Goal: Task Accomplishment & Management: Use online tool/utility

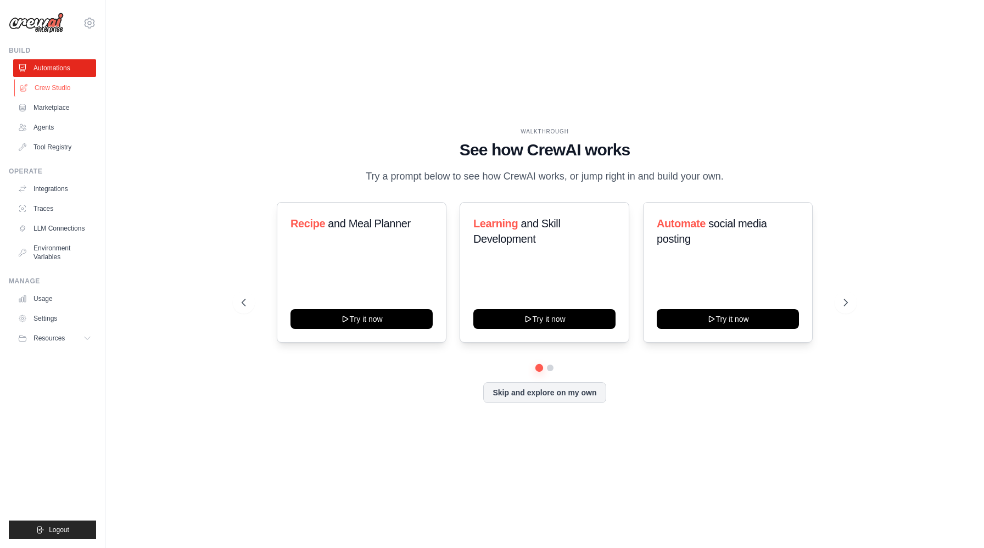
click at [63, 91] on link "Crew Studio" at bounding box center [55, 88] width 83 height 18
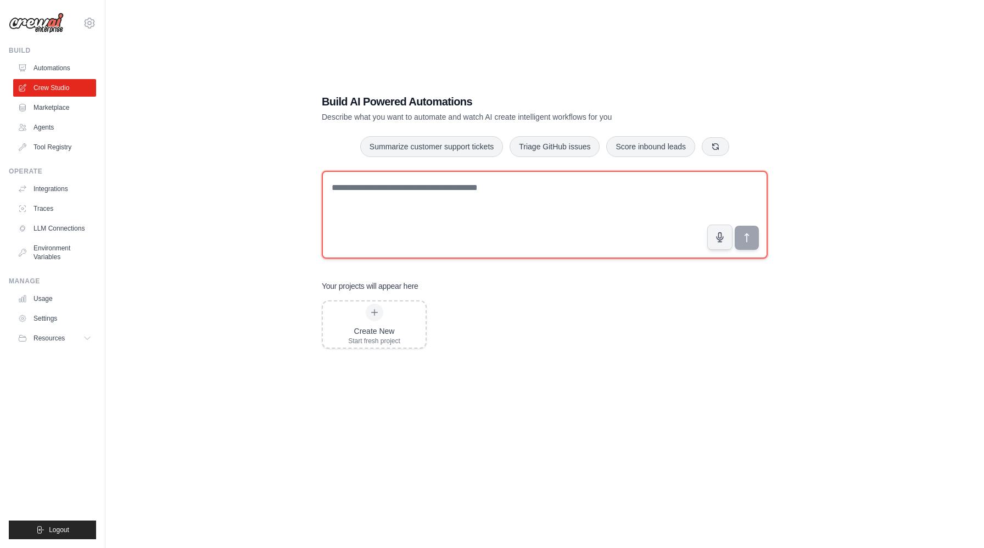
click at [482, 226] on textarea at bounding box center [545, 215] width 446 height 88
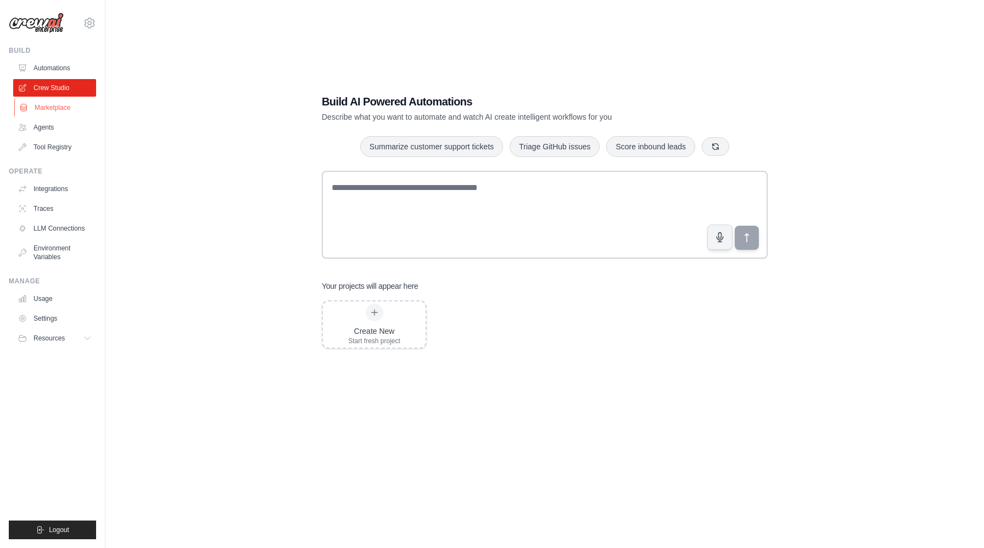
click at [53, 112] on link "Marketplace" at bounding box center [55, 108] width 83 height 18
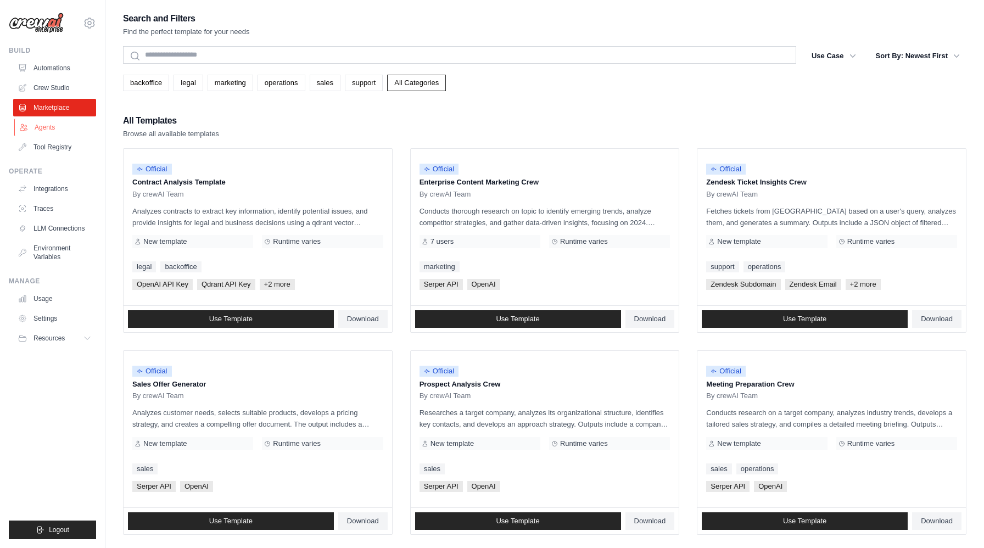
click at [58, 126] on link "Agents" at bounding box center [55, 128] width 83 height 18
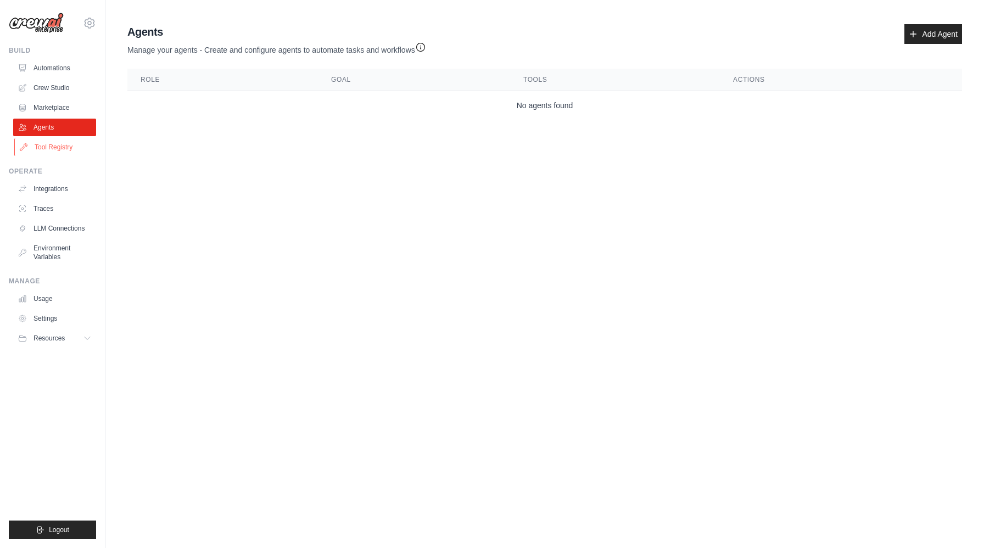
click at [64, 142] on link "Tool Registry" at bounding box center [55, 147] width 83 height 18
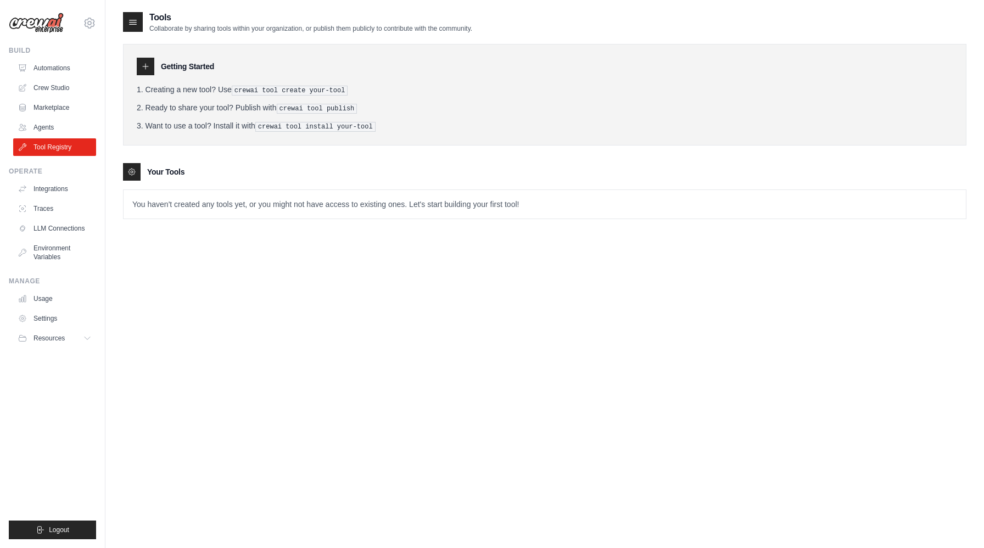
scroll to position [22, 0]
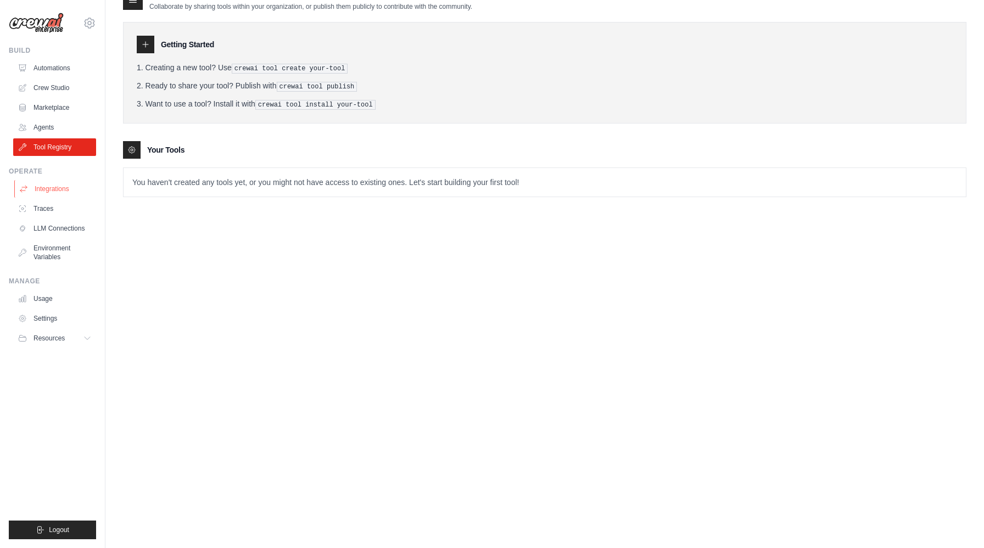
click at [49, 186] on link "Integrations" at bounding box center [55, 189] width 83 height 18
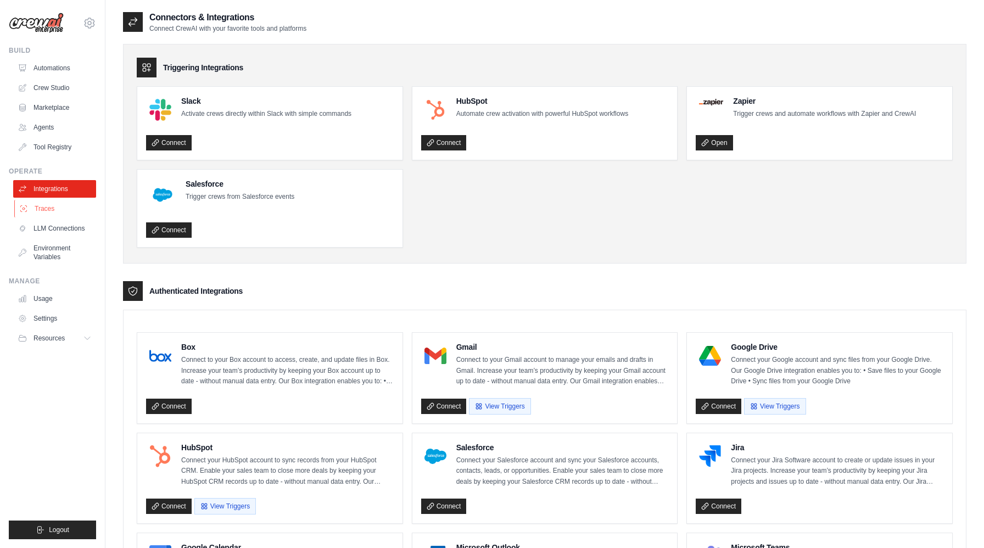
click at [63, 207] on link "Traces" at bounding box center [55, 209] width 83 height 18
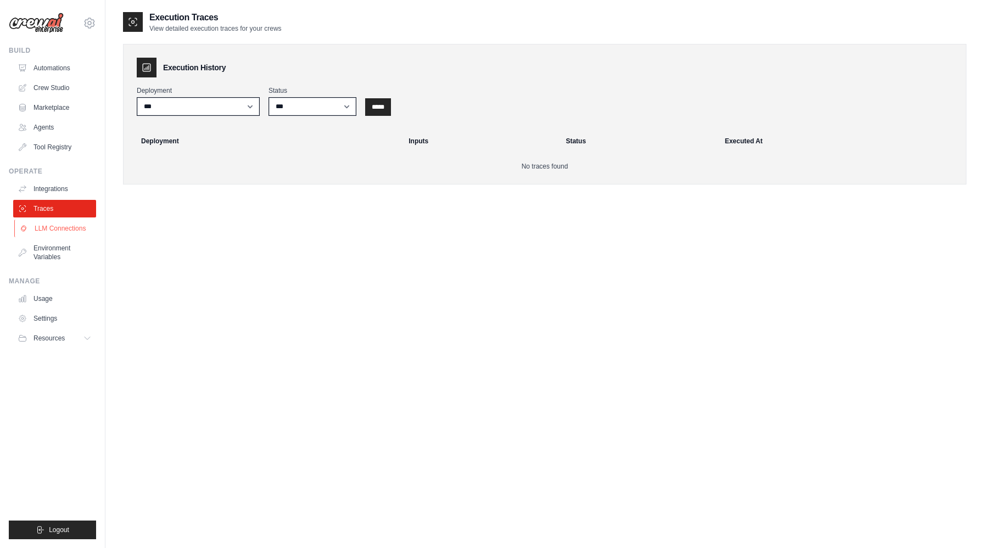
click at [63, 233] on link "LLM Connections" at bounding box center [55, 229] width 83 height 18
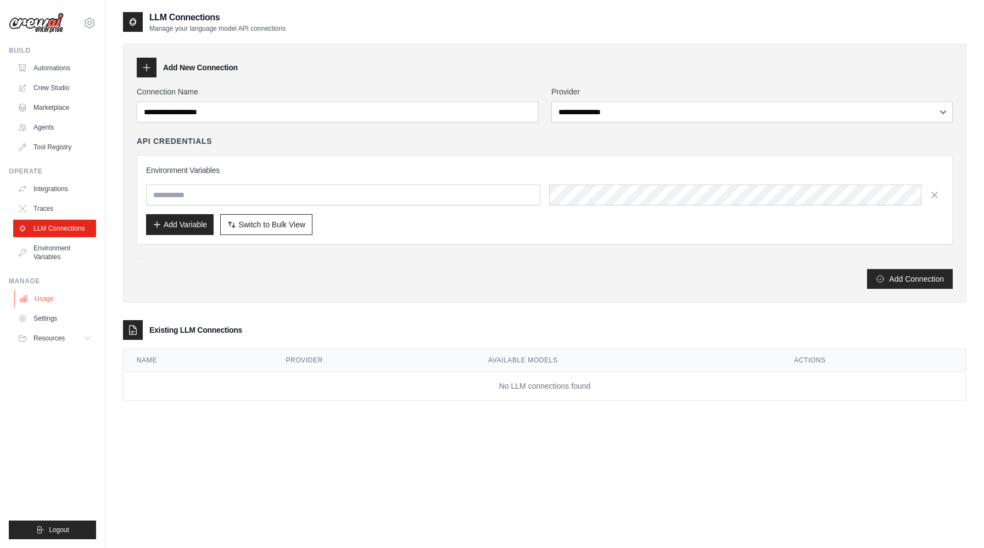
click at [65, 291] on link "Usage" at bounding box center [55, 299] width 83 height 18
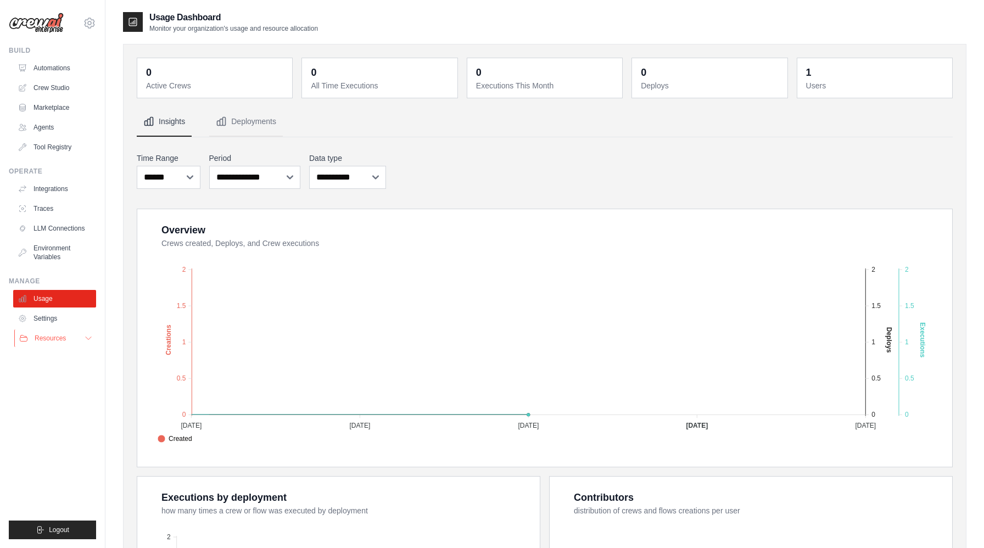
click at [77, 340] on button "Resources" at bounding box center [55, 339] width 83 height 18
click at [65, 411] on span "Video Tutorials" at bounding box center [60, 409] width 43 height 9
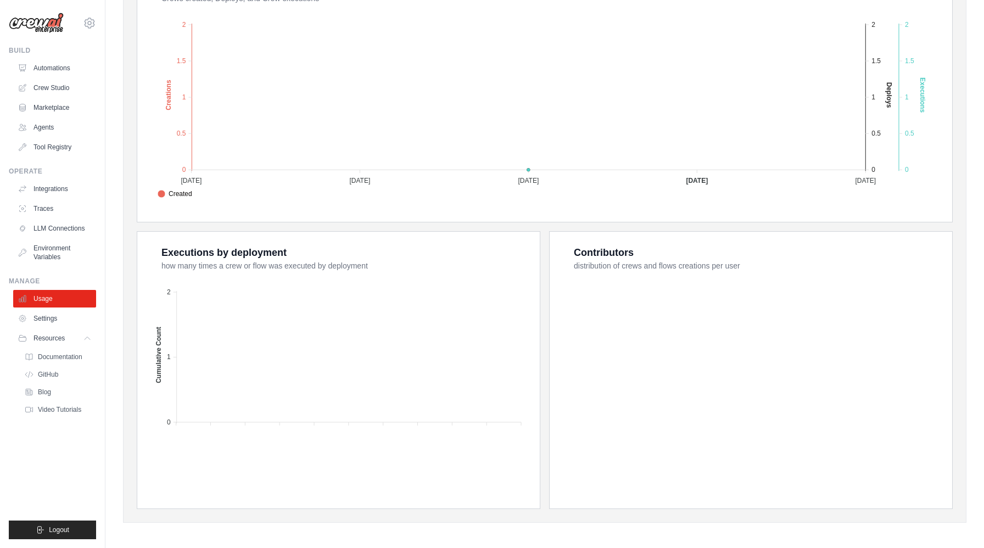
scroll to position [248, 0]
click at [53, 327] on link "Settings" at bounding box center [55, 319] width 83 height 18
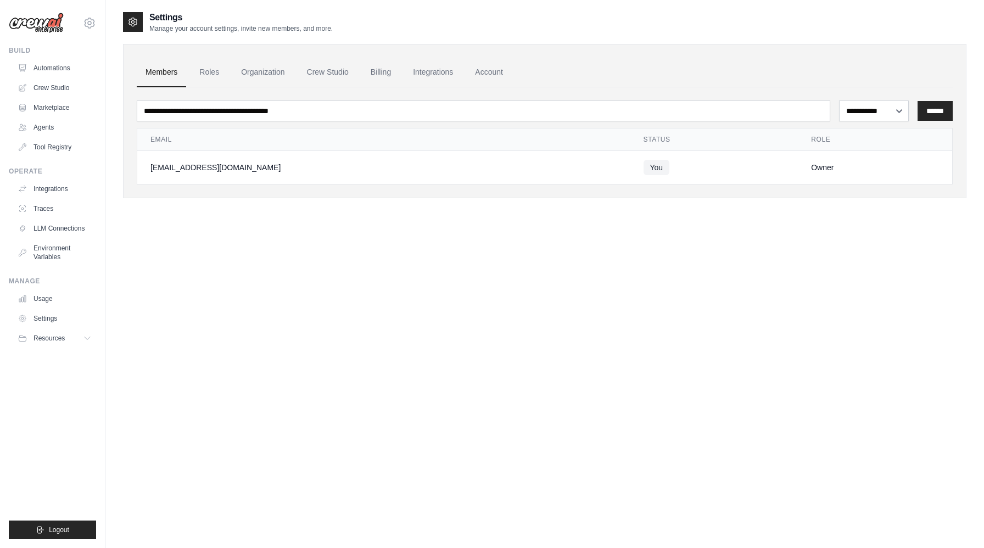
click at [52, 336] on span "Resources" at bounding box center [49, 338] width 31 height 9
click at [60, 129] on link "Agents" at bounding box center [55, 128] width 83 height 18
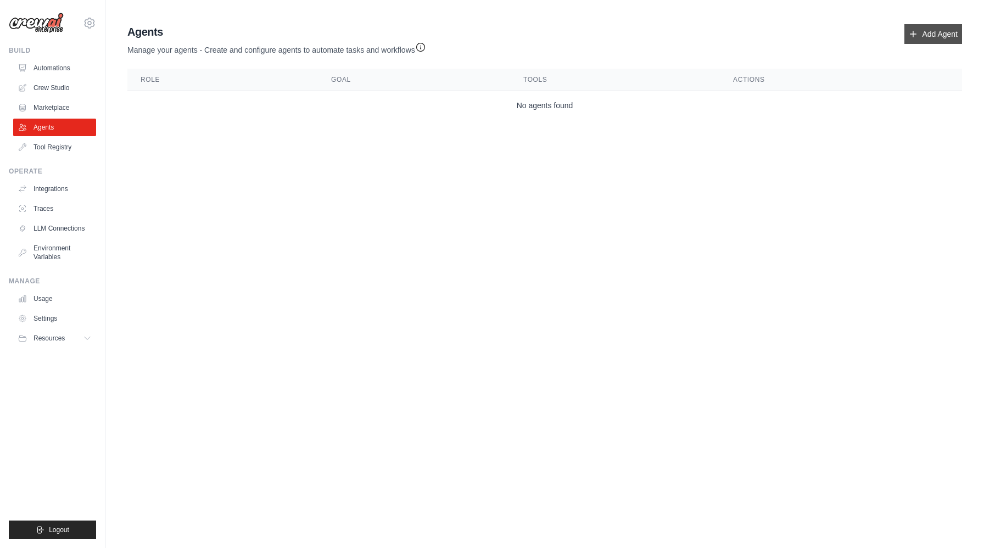
click at [944, 27] on link "Add Agent" at bounding box center [934, 34] width 58 height 20
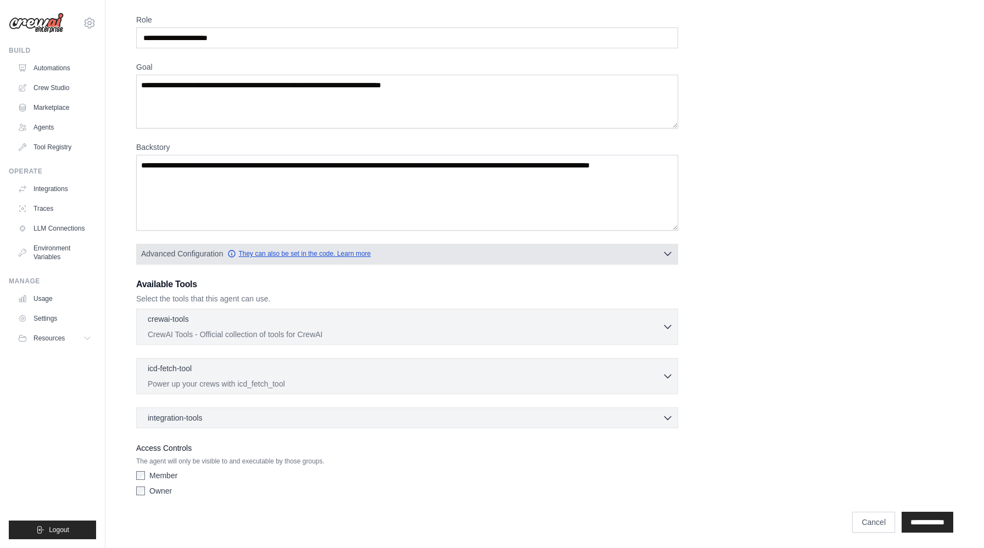
scroll to position [41, 0]
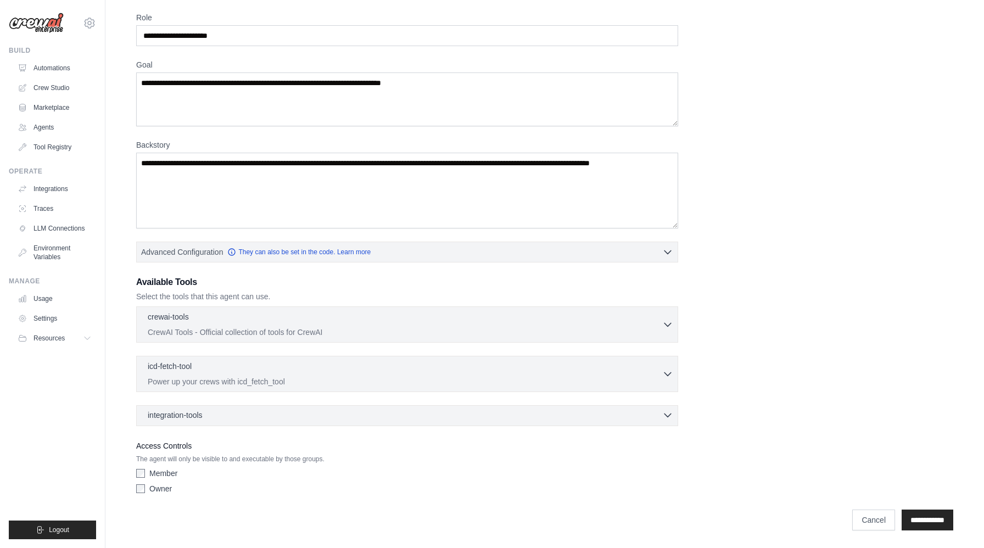
click at [207, 413] on div "integration-tools 0 selected" at bounding box center [177, 415] width 59 height 11
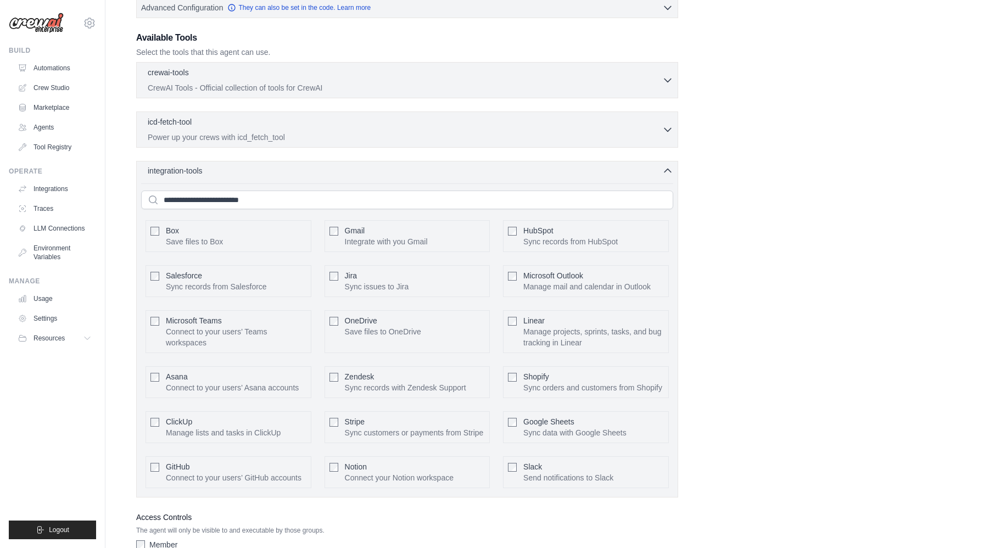
scroll to position [286, 0]
click at [354, 279] on span "Jira" at bounding box center [351, 275] width 13 height 9
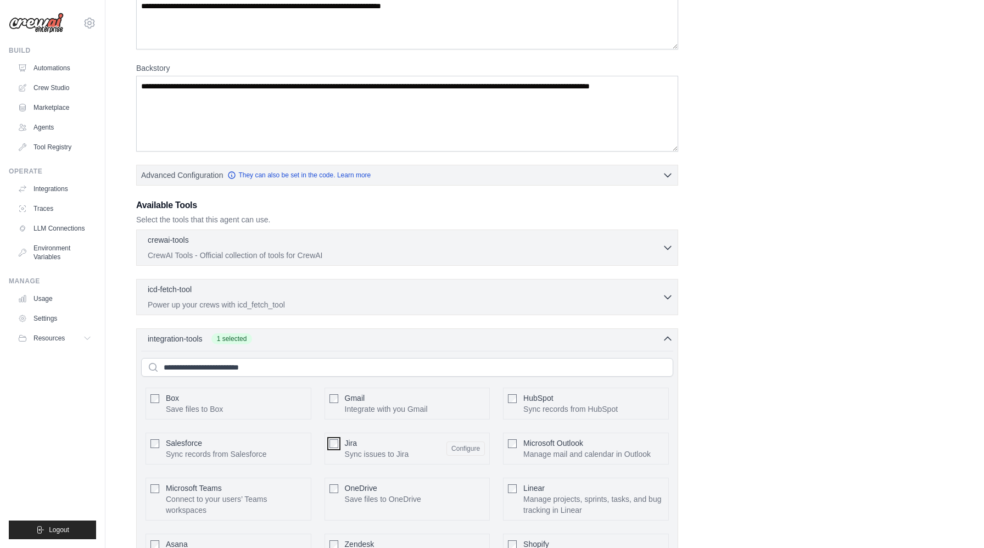
scroll to position [0, 0]
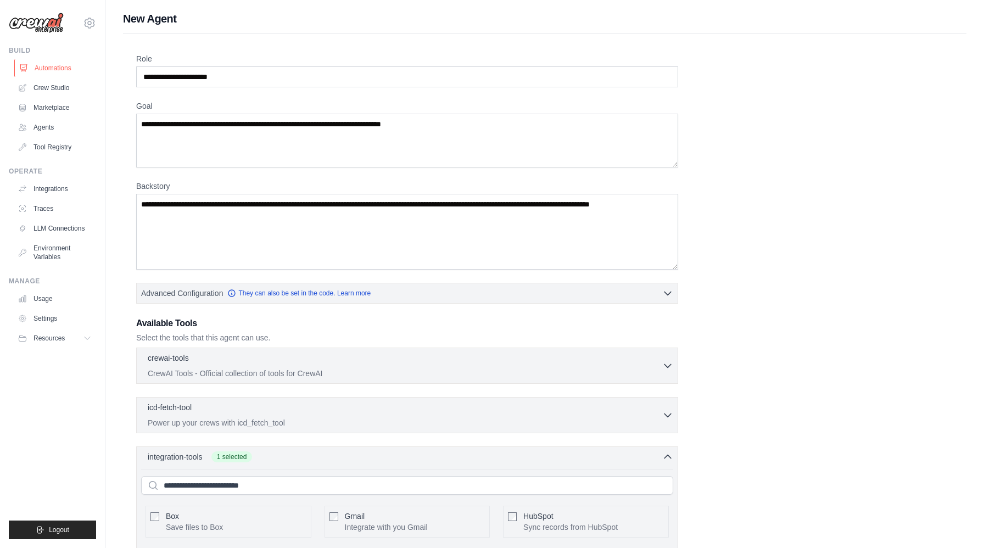
click at [49, 66] on link "Automations" at bounding box center [55, 68] width 83 height 18
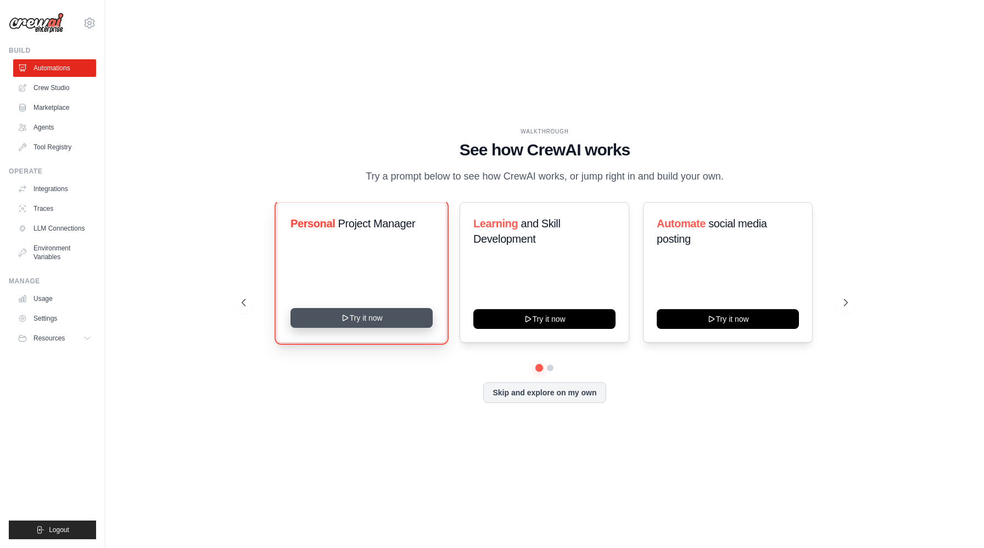
click at [406, 324] on button "Try it now" at bounding box center [362, 318] width 142 height 20
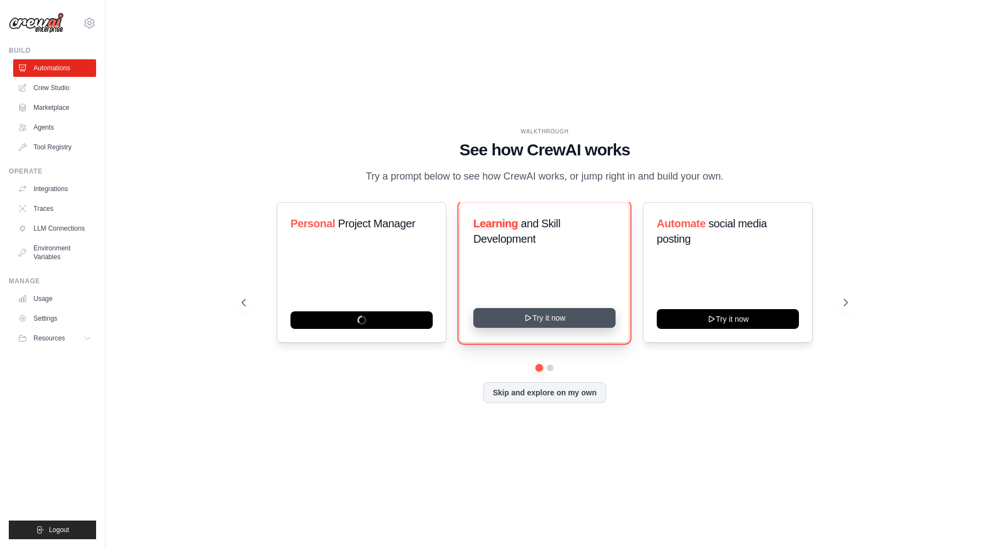
click at [553, 328] on button "Try it now" at bounding box center [545, 318] width 142 height 20
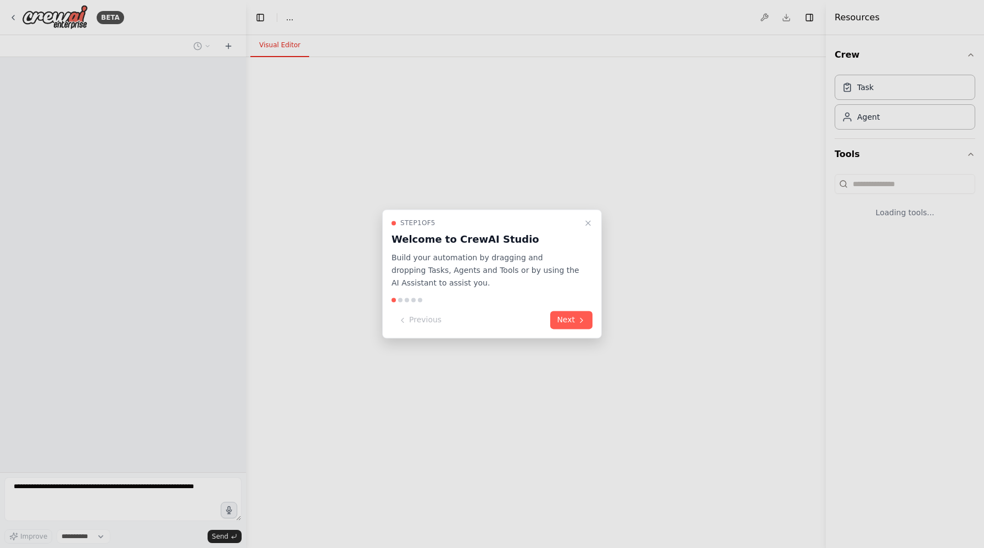
select select "****"
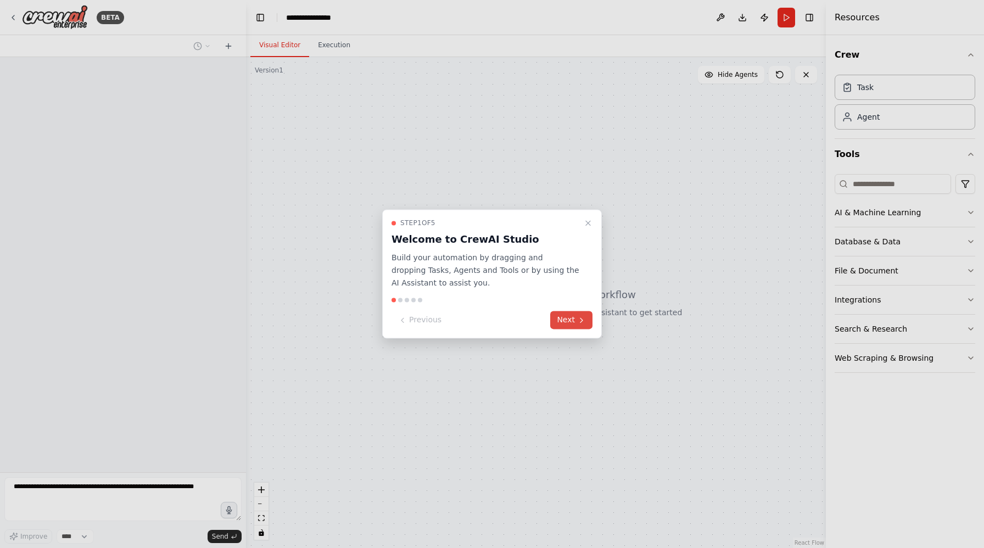
click at [563, 321] on button "Next" at bounding box center [571, 320] width 42 height 18
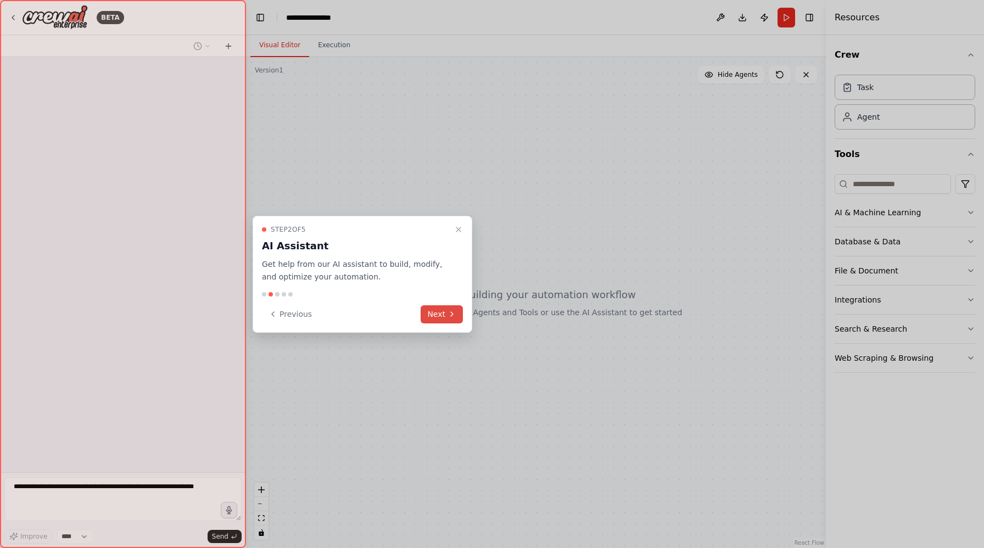
click at [443, 316] on button "Next" at bounding box center [442, 314] width 42 height 18
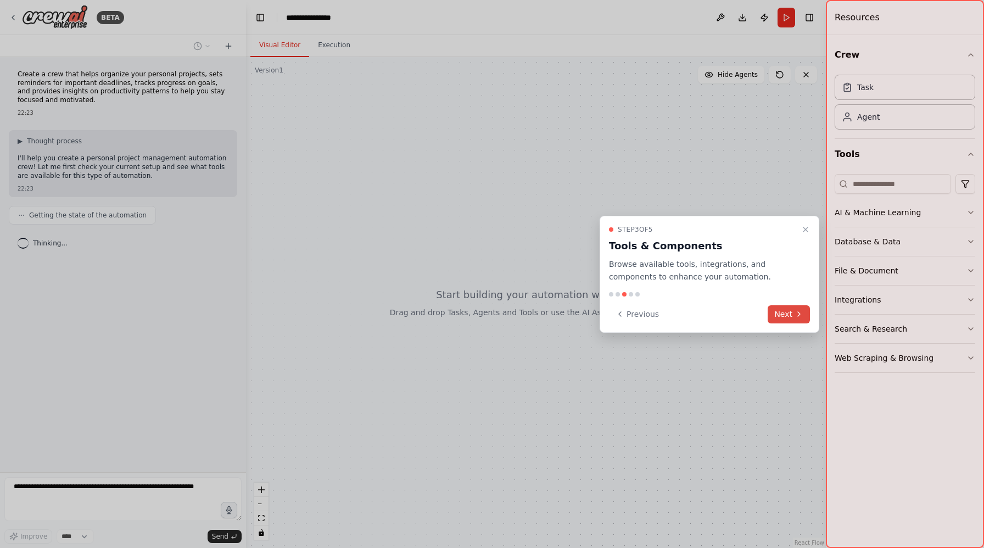
click at [796, 319] on button "Next" at bounding box center [789, 314] width 42 height 18
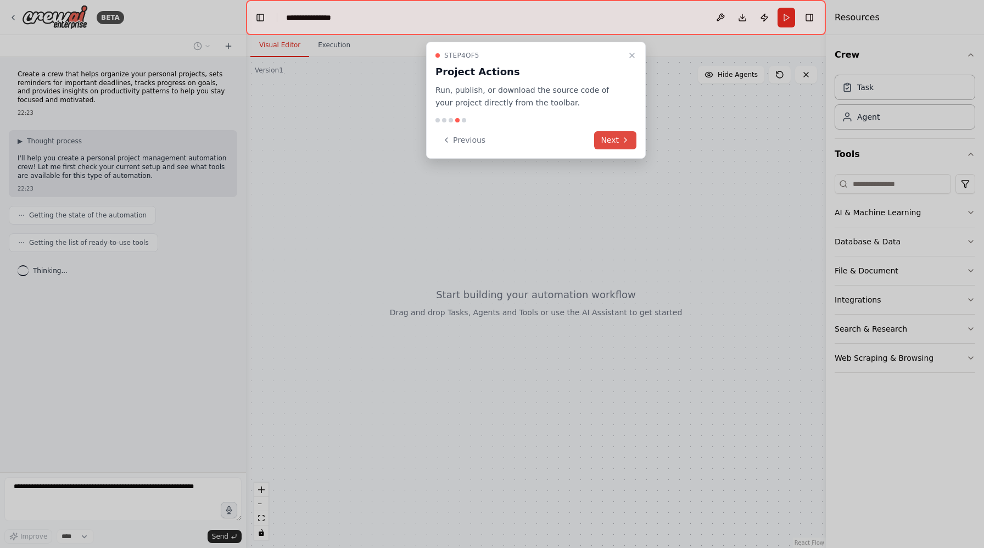
click at [626, 140] on icon at bounding box center [626, 140] width 2 height 4
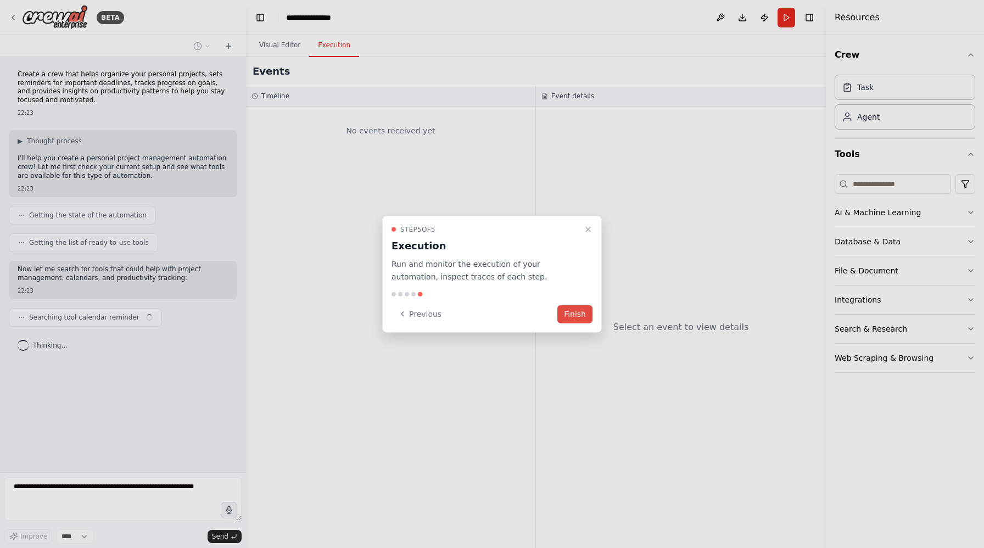
click at [580, 313] on button "Finish" at bounding box center [575, 314] width 35 height 18
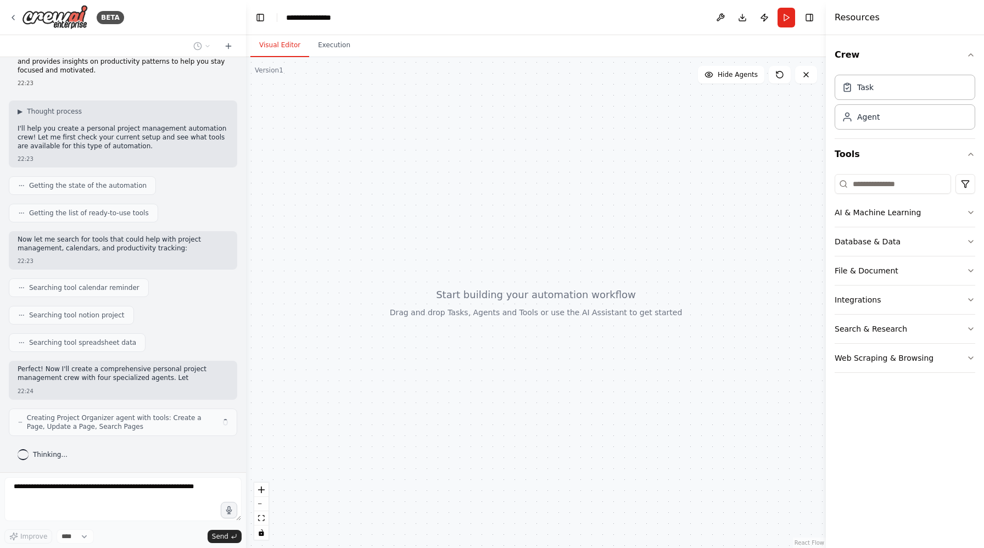
scroll to position [38, 0]
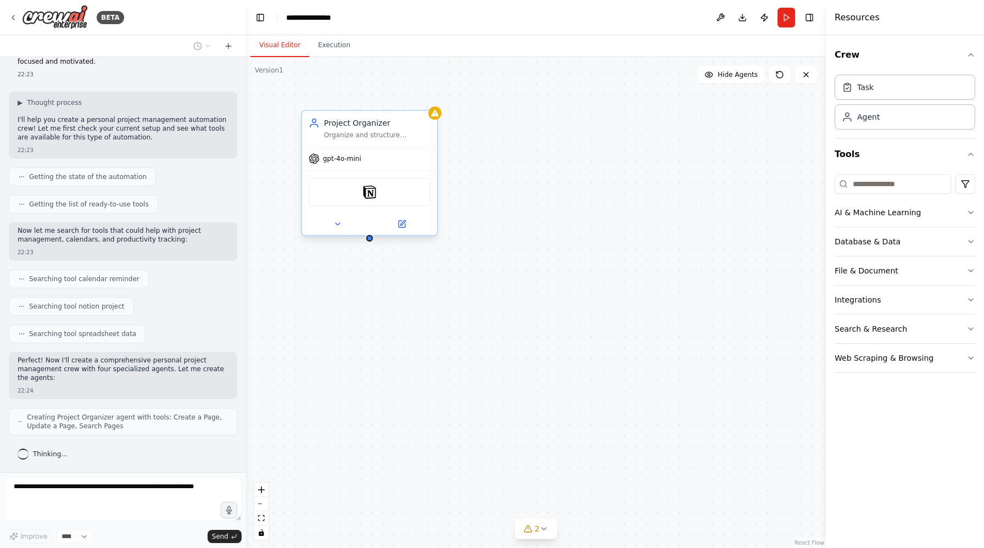
click at [385, 194] on div "Notion" at bounding box center [370, 192] width 122 height 29
click at [374, 166] on div "gpt-4o-mini" at bounding box center [369, 159] width 135 height 24
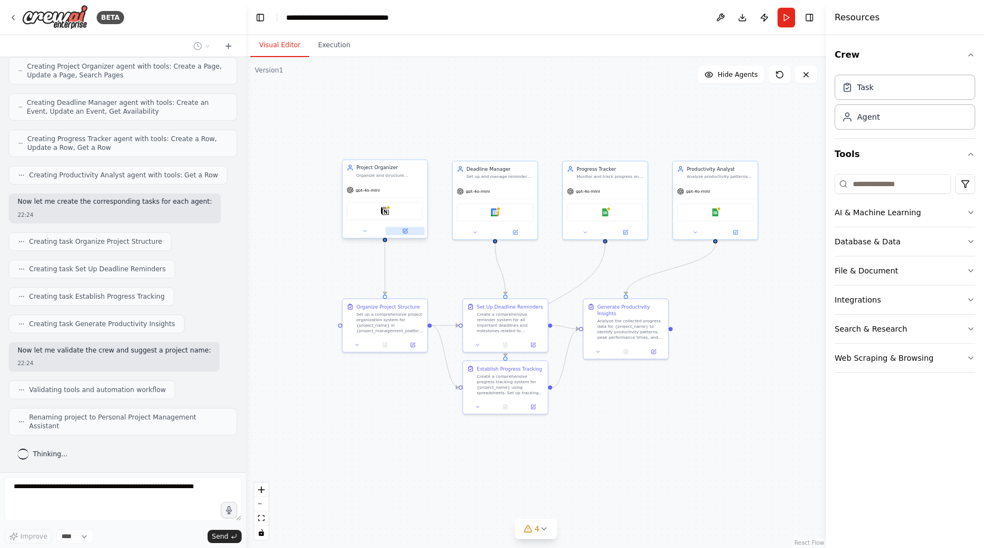
scroll to position [381, 0]
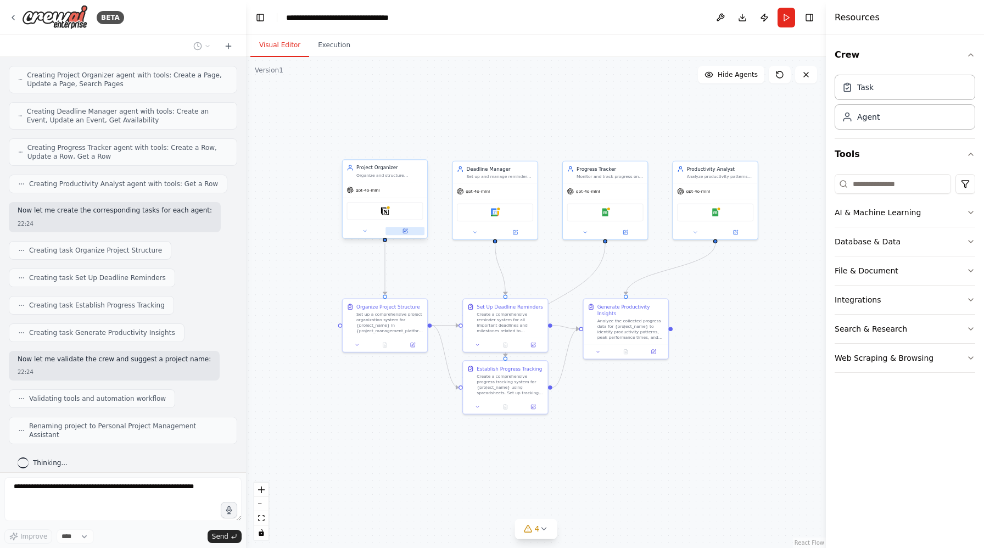
click at [408, 233] on icon at bounding box center [405, 231] width 5 height 5
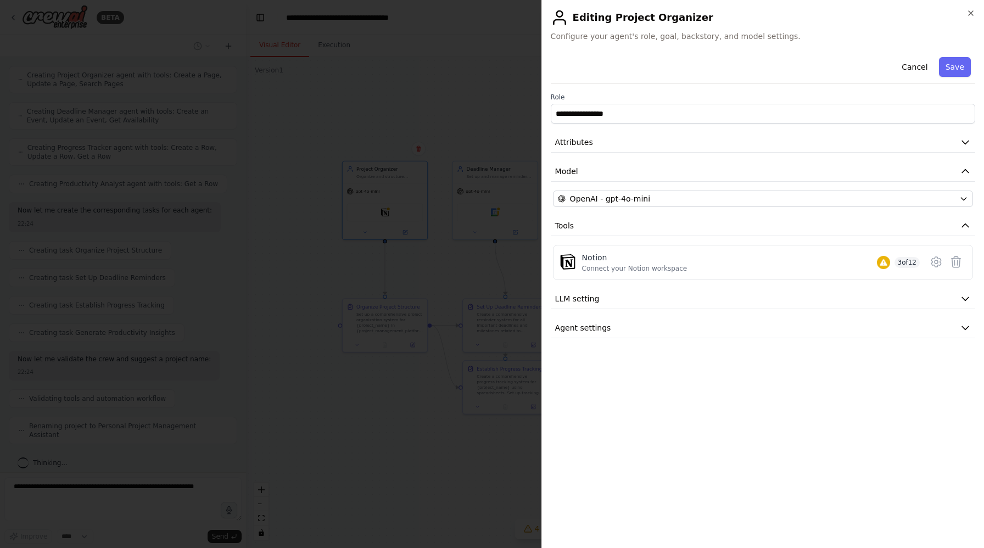
click at [383, 275] on div at bounding box center [492, 274] width 984 height 548
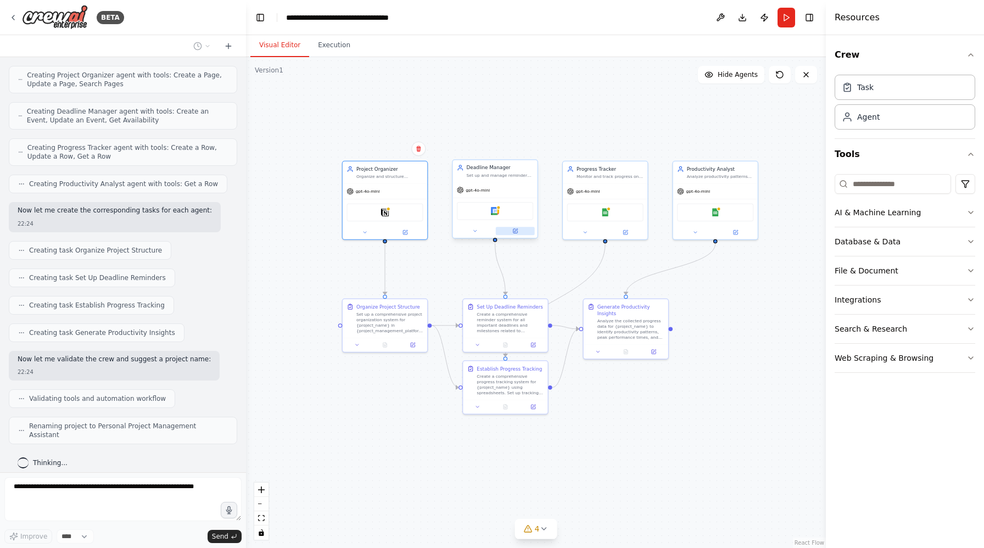
click at [515, 232] on icon at bounding box center [515, 231] width 4 height 4
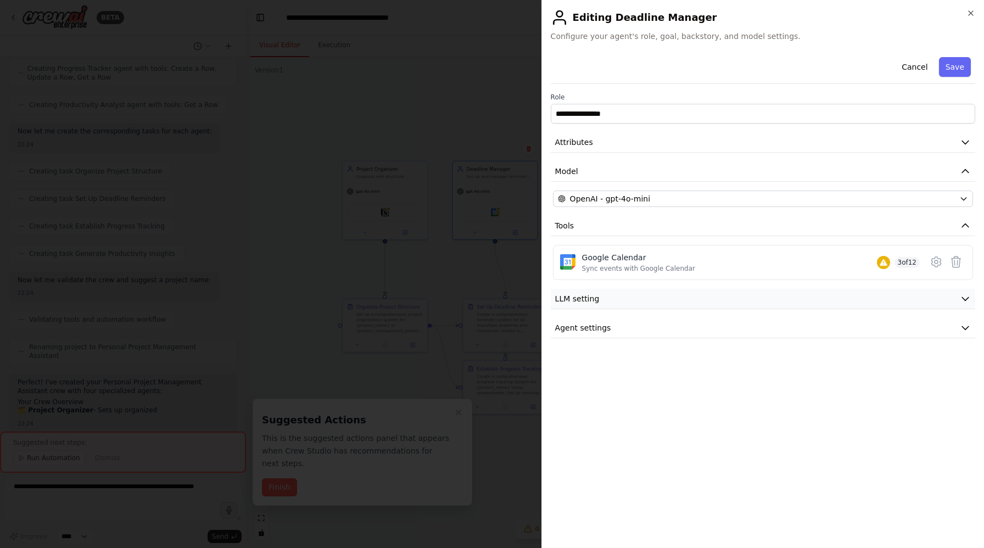
click at [578, 299] on span "LLM setting" at bounding box center [577, 298] width 44 height 11
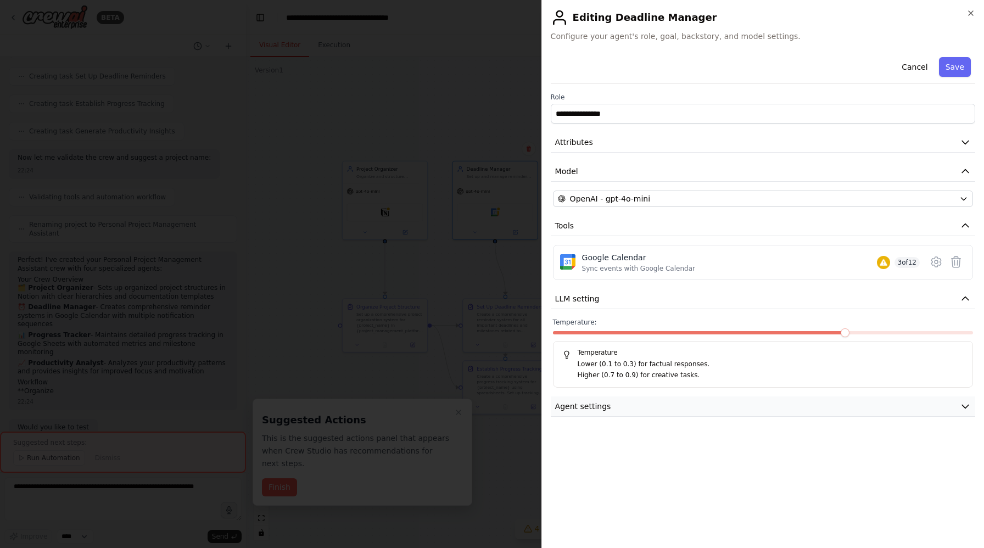
click at [593, 403] on span "Agent settings" at bounding box center [583, 406] width 56 height 11
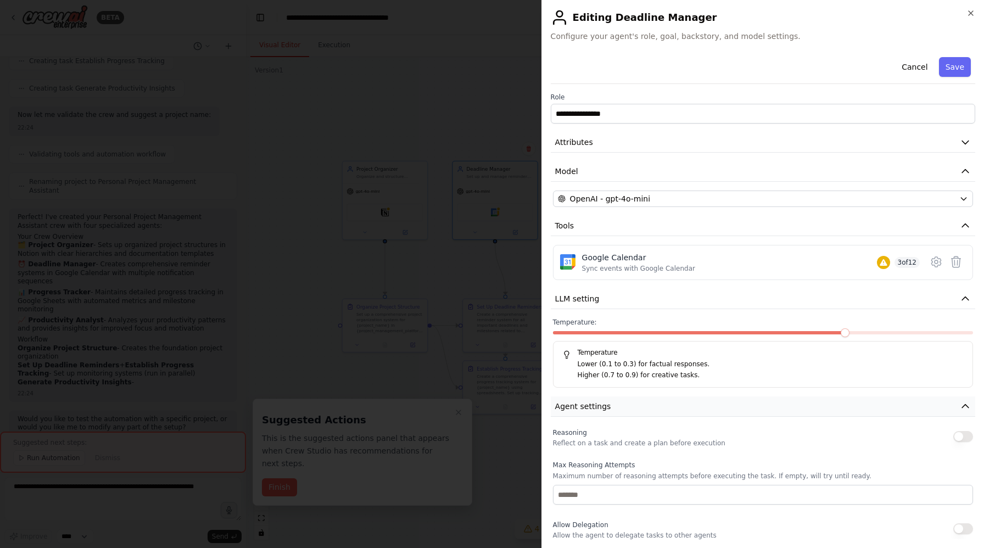
scroll to position [172, 0]
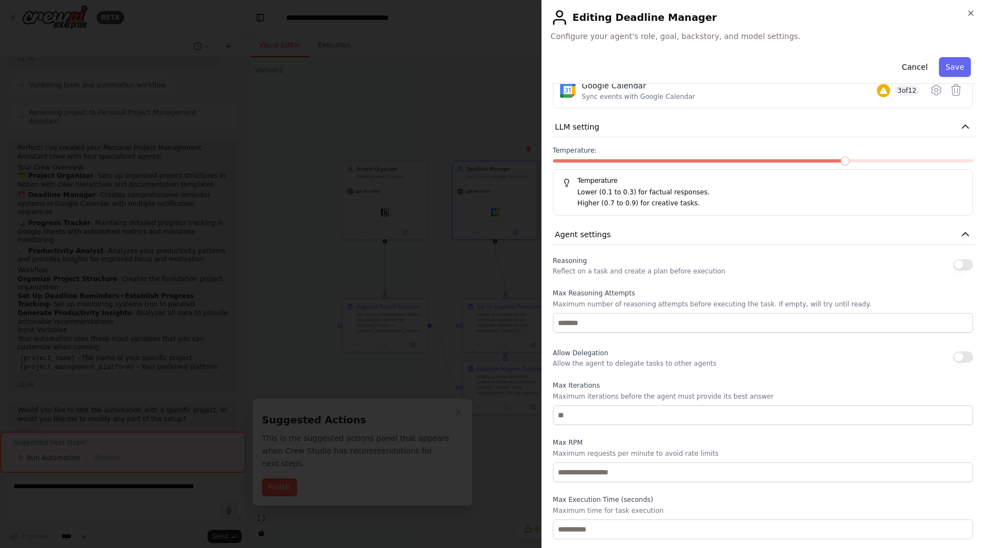
click at [441, 364] on div at bounding box center [492, 274] width 984 height 548
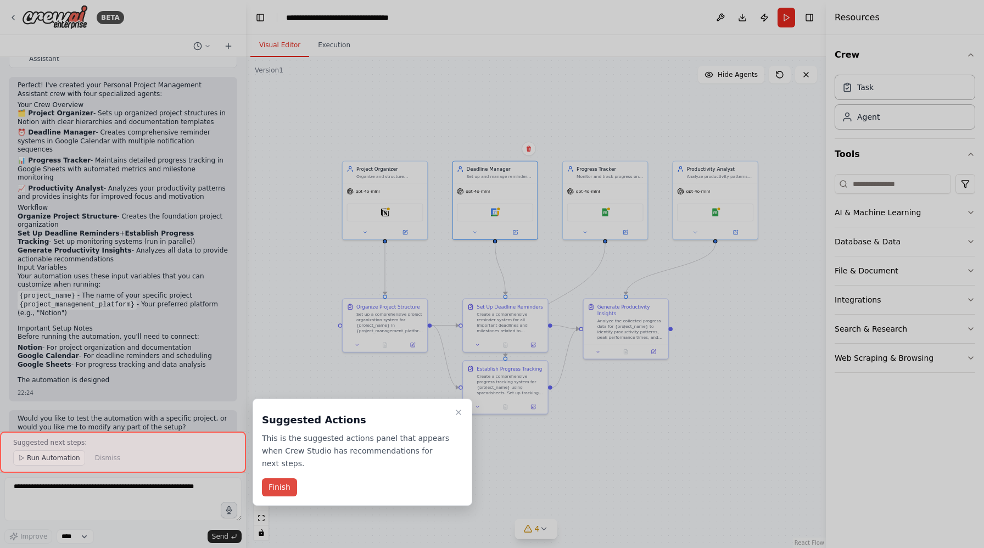
click at [286, 487] on button "Finish" at bounding box center [279, 488] width 35 height 18
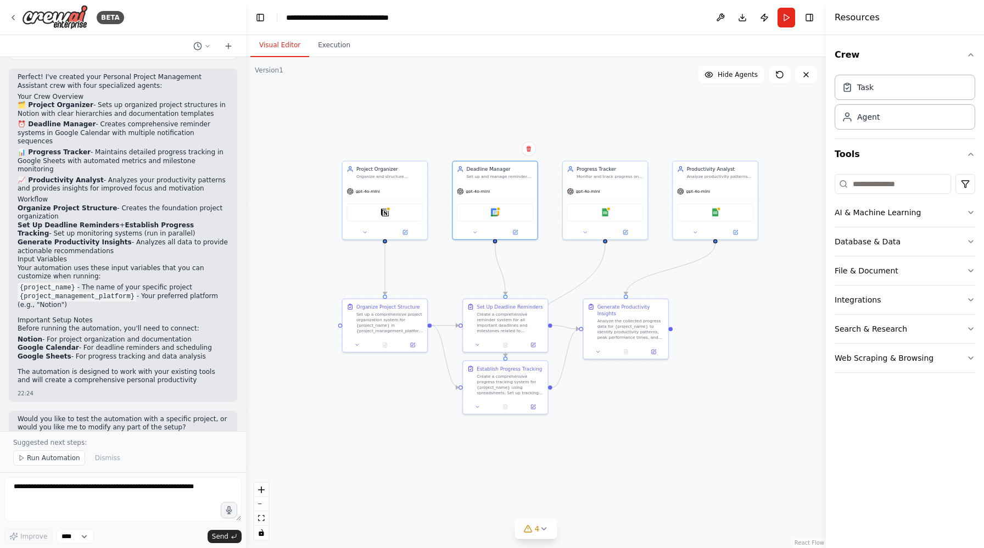
scroll to position [774, 0]
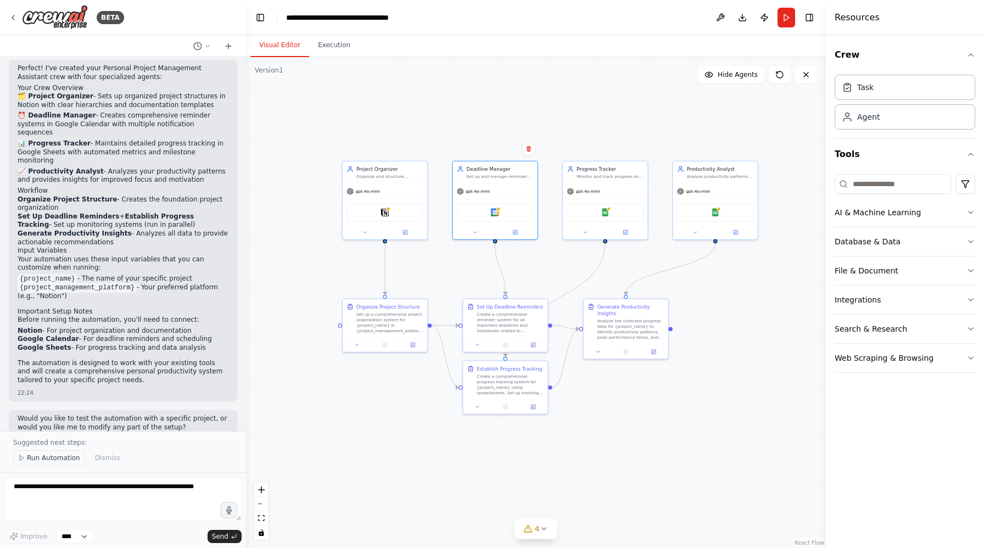
click at [54, 457] on span "Run Automation" at bounding box center [53, 458] width 53 height 9
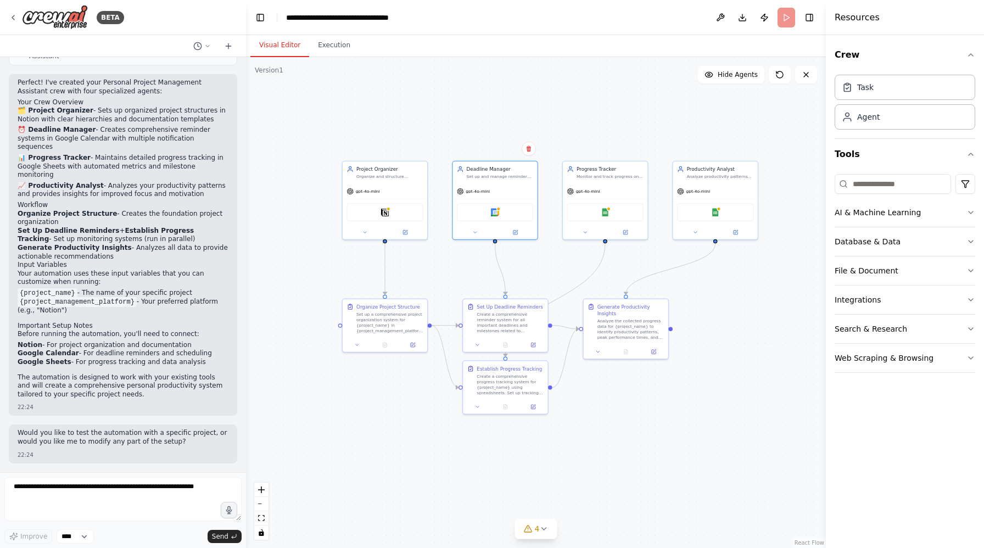
scroll to position [733, 0]
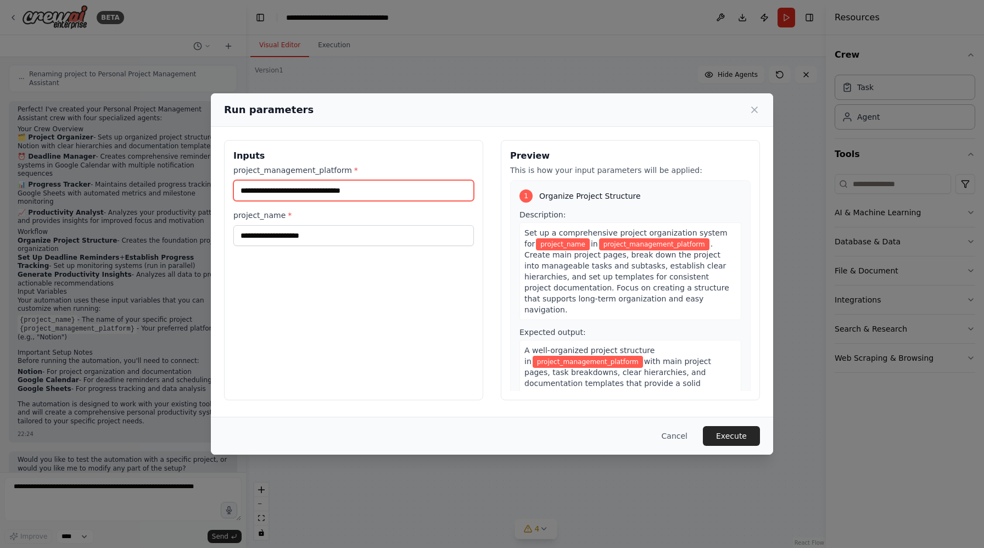
click at [362, 192] on input "project_management_platform *" at bounding box center [353, 190] width 241 height 21
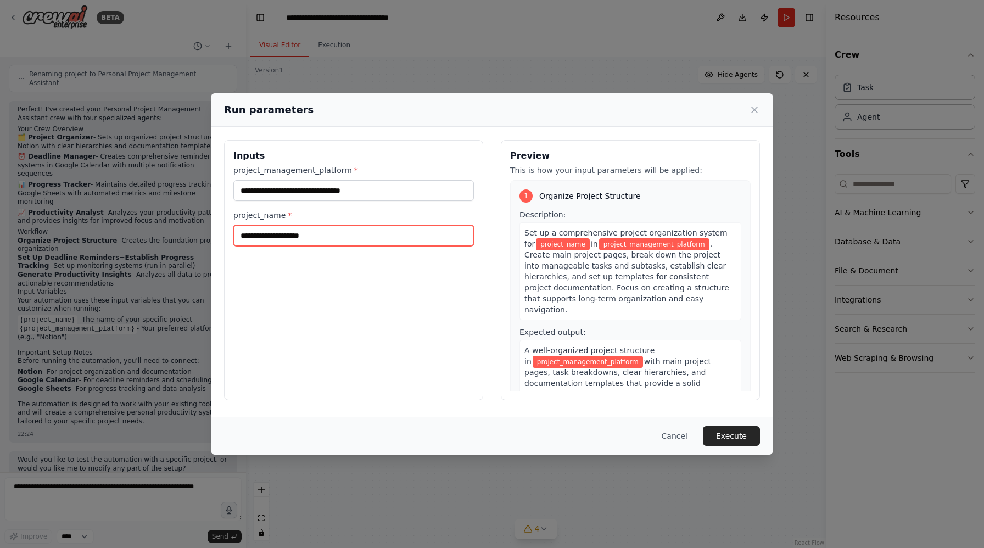
click at [260, 230] on input "project_name *" at bounding box center [353, 235] width 241 height 21
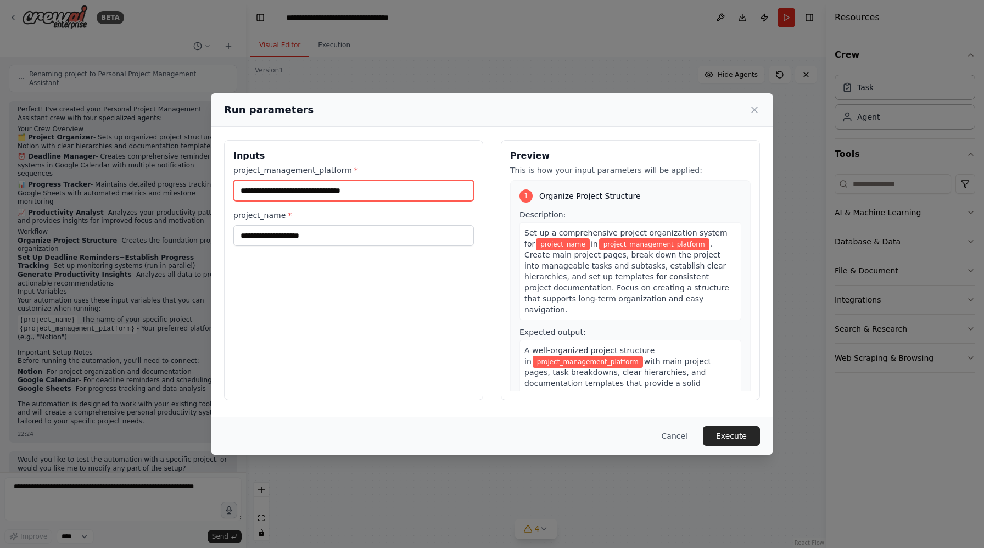
click at [332, 183] on input "project_management_platform *" at bounding box center [353, 190] width 241 height 21
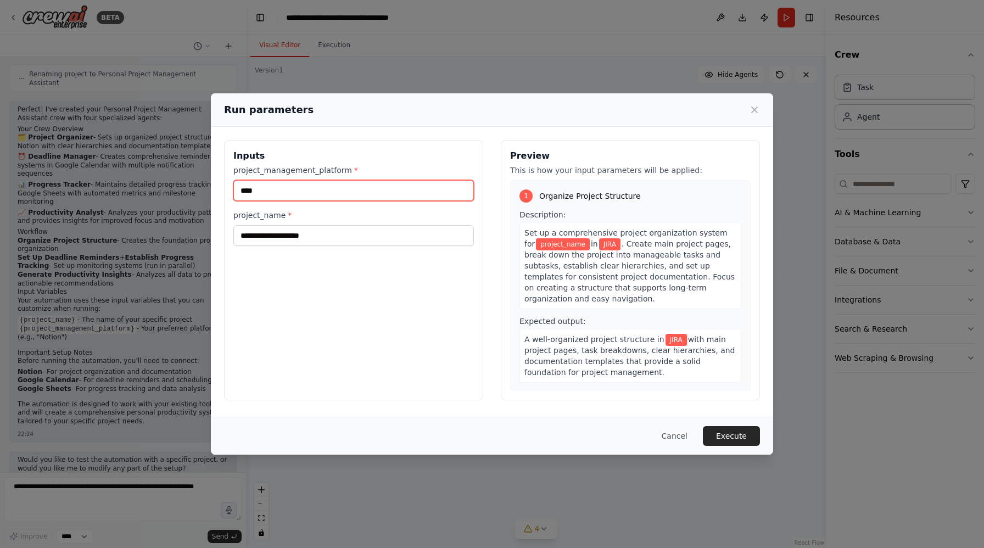
type input "****"
click at [582, 231] on span "Set up a comprehensive project organization system for" at bounding box center [626, 239] width 203 height 20
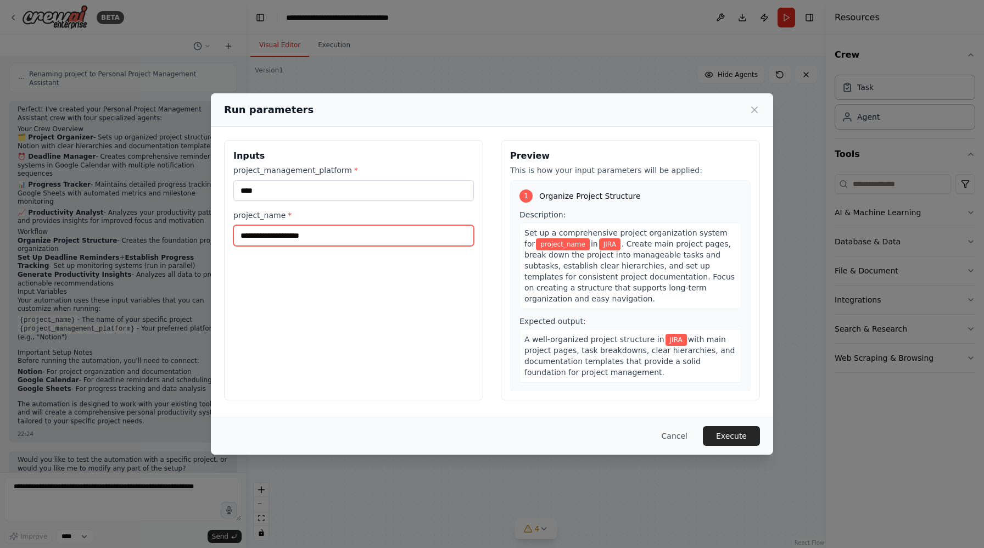
click at [379, 238] on input "project_name *" at bounding box center [353, 235] width 241 height 21
type input "*"
type input "**********"
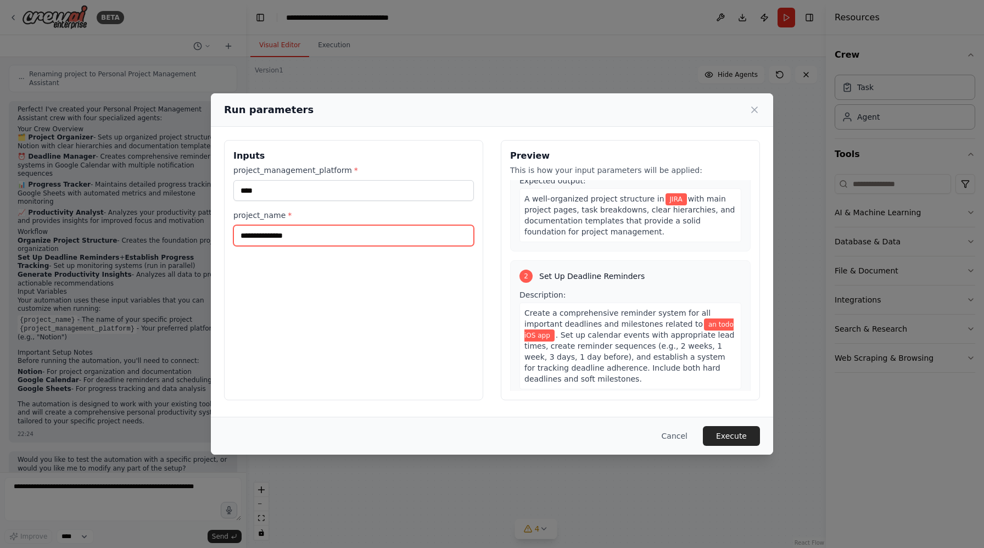
scroll to position [141, 0]
click at [727, 436] on button "Execute" at bounding box center [731, 436] width 57 height 20
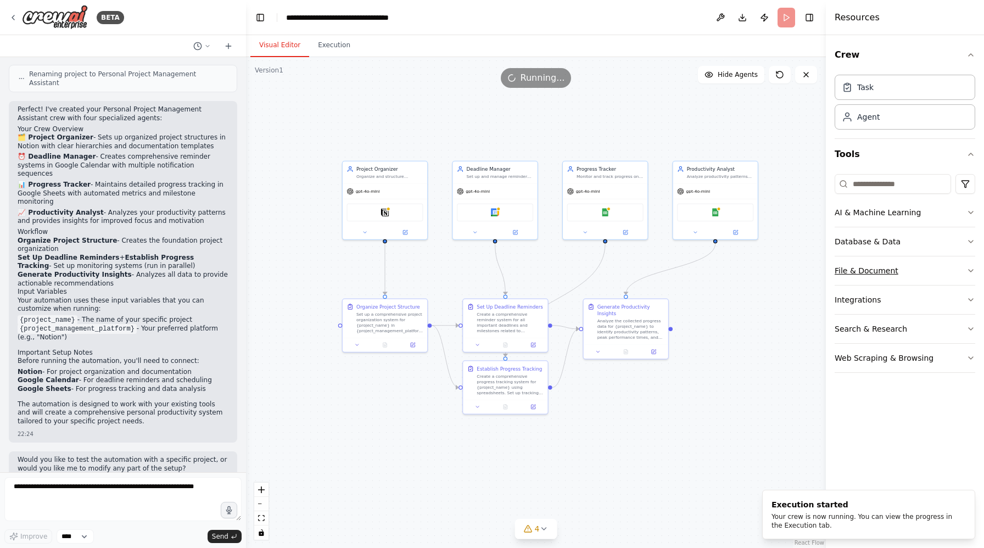
click at [967, 269] on icon "button" at bounding box center [971, 270] width 9 height 9
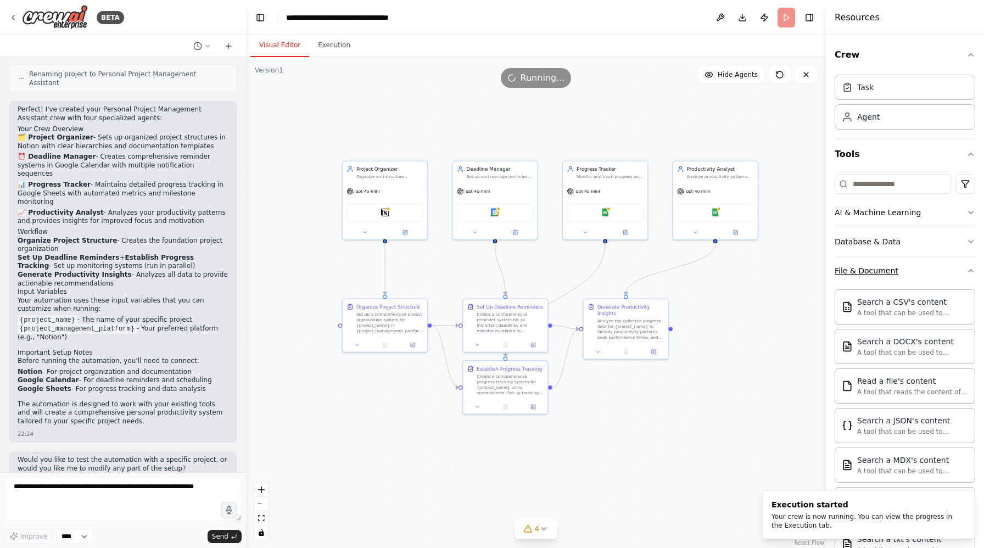
click at [967, 269] on icon "button" at bounding box center [971, 270] width 9 height 9
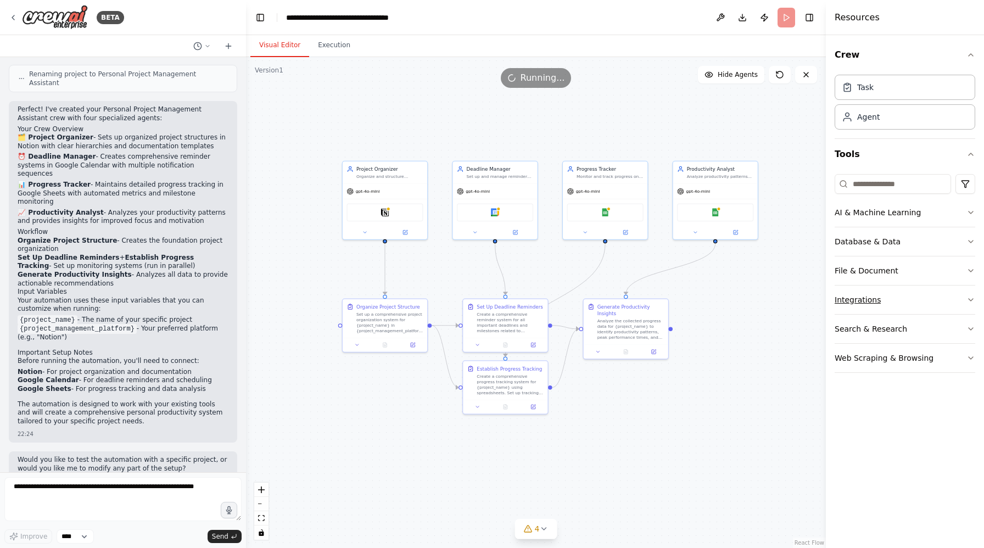
click at [967, 298] on icon "button" at bounding box center [971, 300] width 9 height 9
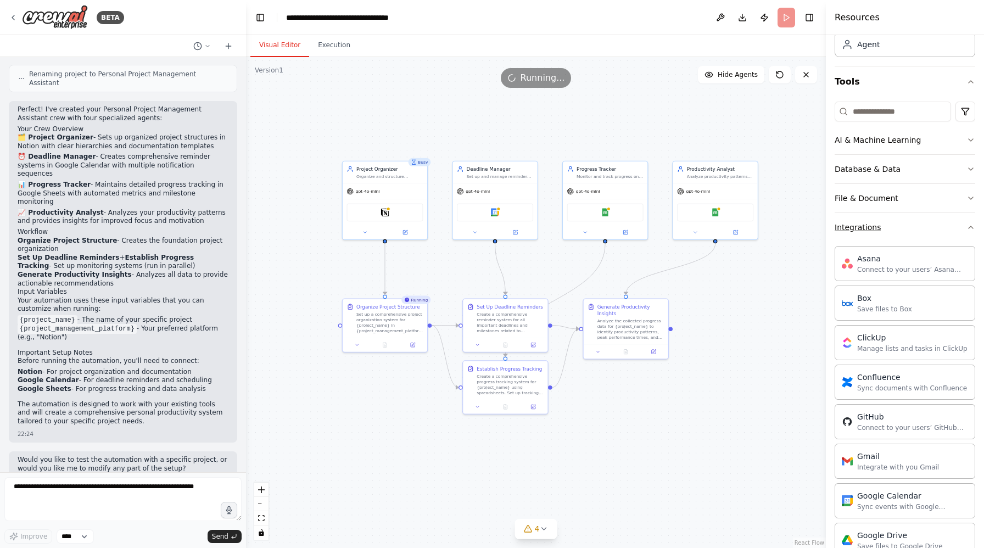
scroll to position [71, 0]
click at [970, 230] on icon "button" at bounding box center [971, 228] width 9 height 9
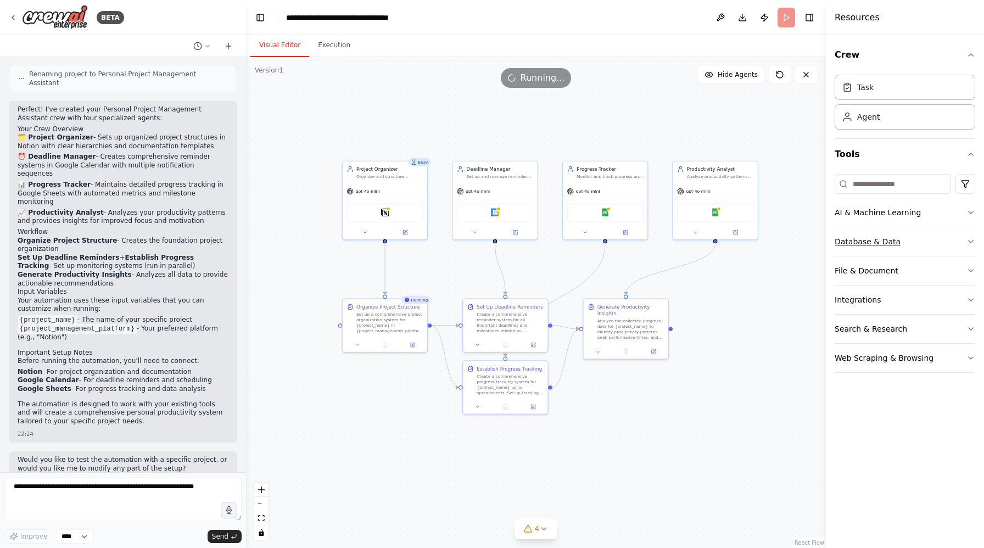
click at [956, 239] on button "Database & Data" at bounding box center [905, 241] width 141 height 29
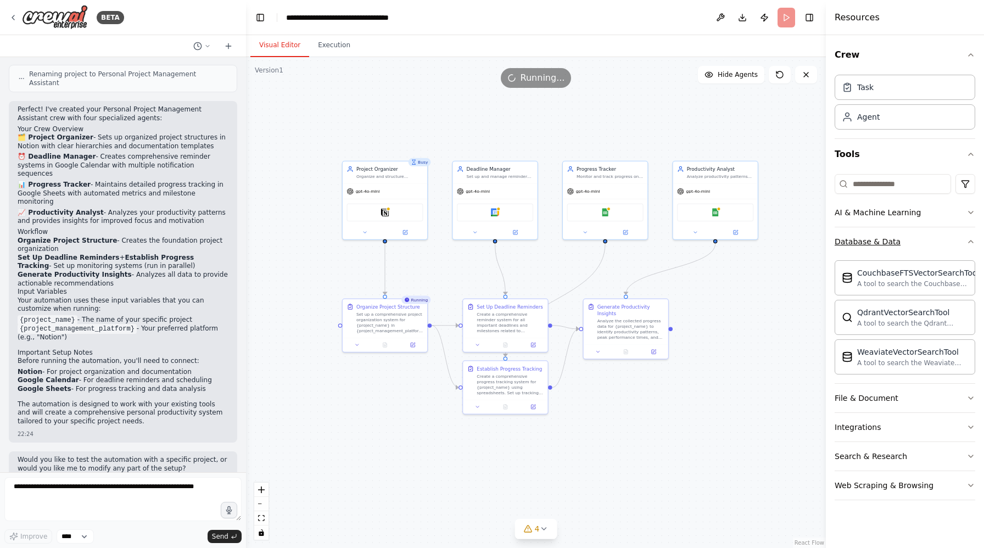
click at [956, 239] on button "Database & Data" at bounding box center [905, 241] width 141 height 29
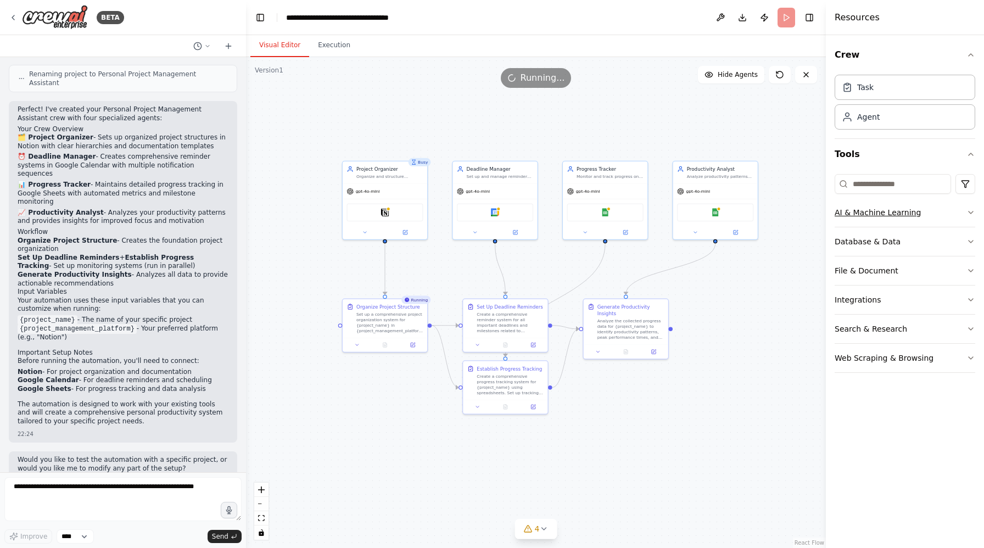
click at [972, 212] on icon "button" at bounding box center [971, 212] width 9 height 9
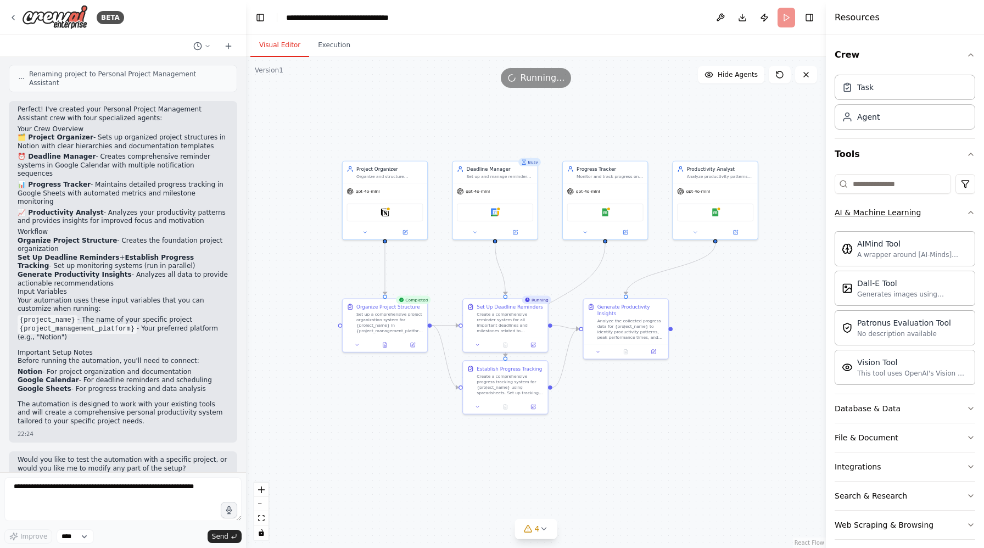
click at [967, 212] on icon "button" at bounding box center [971, 212] width 9 height 9
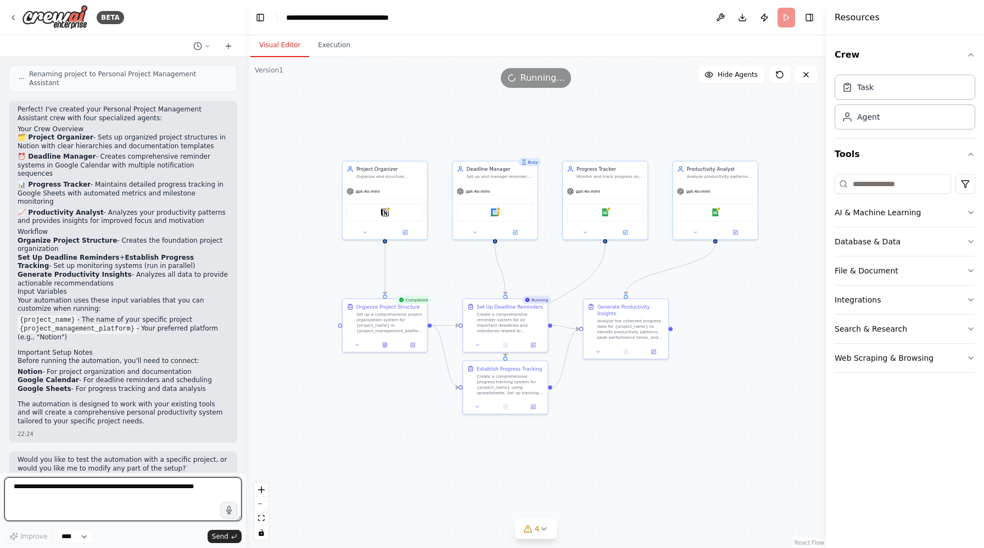
click at [97, 503] on textarea at bounding box center [122, 499] width 237 height 44
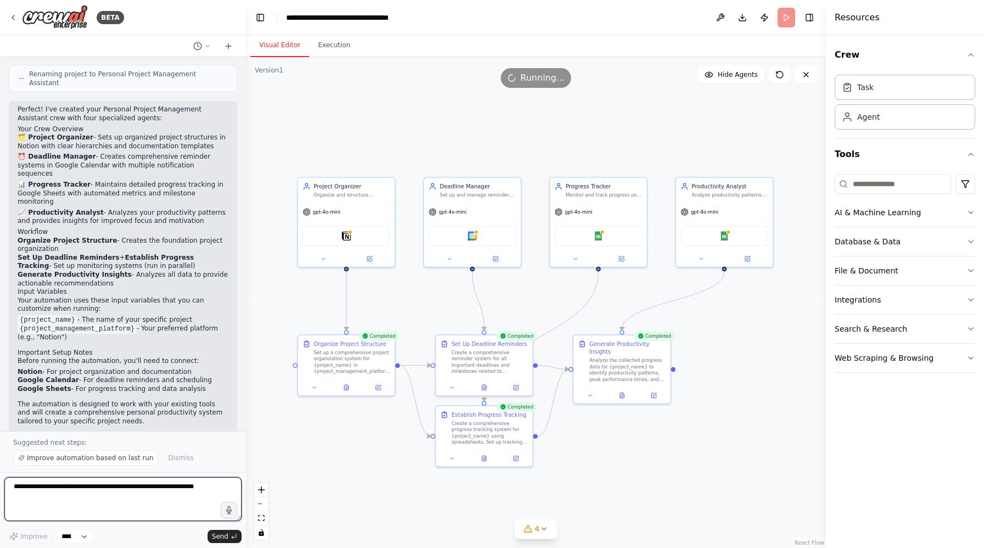
scroll to position [774, 0]
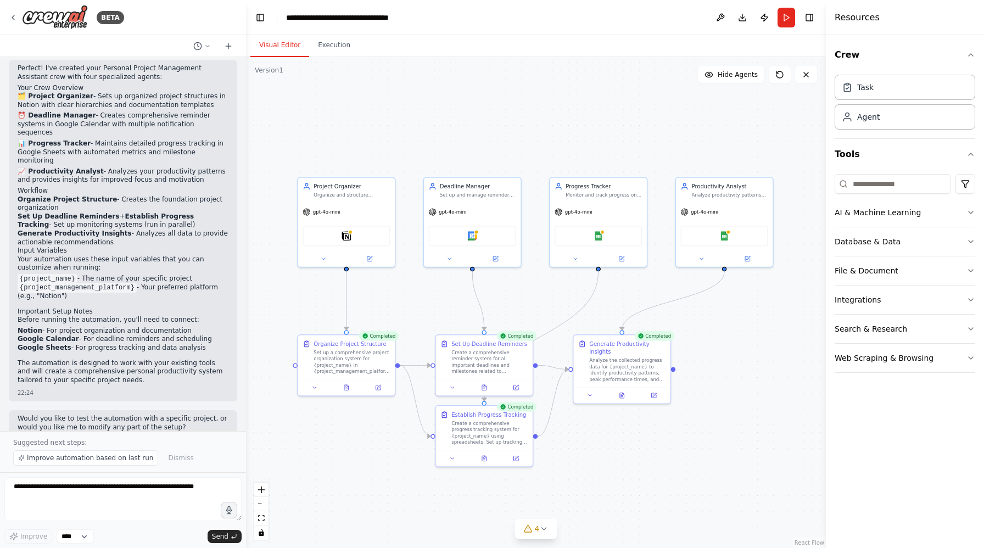
click at [839, 203] on div "BETA Create a crew that helps organize your personal projects, sets reminders f…" at bounding box center [492, 274] width 984 height 548
click at [739, 235] on div "Google Sheets" at bounding box center [724, 234] width 87 height 20
click at [900, 84] on div "Task" at bounding box center [905, 86] width 141 height 25
click at [864, 91] on div "Task" at bounding box center [866, 86] width 16 height 11
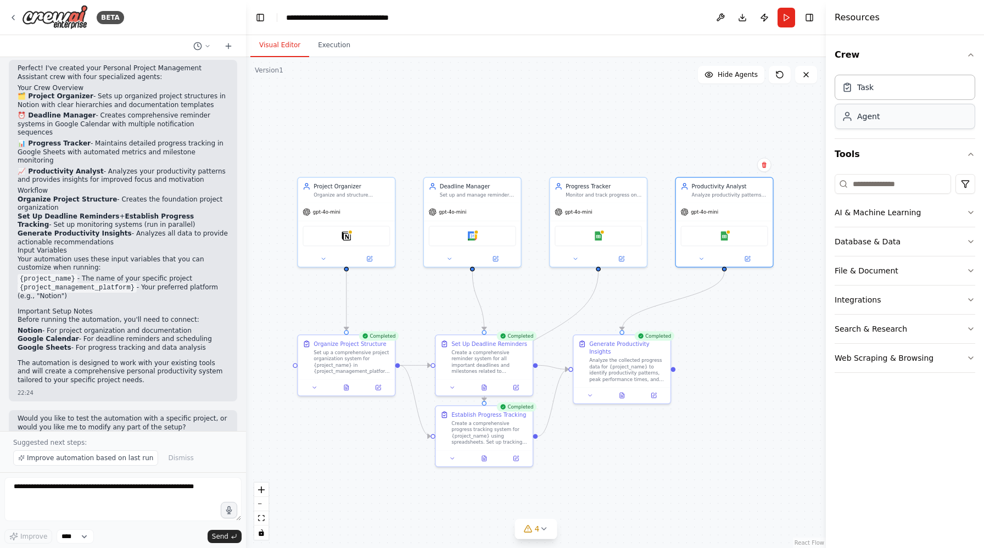
click at [863, 116] on div "Agent" at bounding box center [869, 116] width 23 height 11
click at [534, 527] on div "4" at bounding box center [532, 529] width 16 height 11
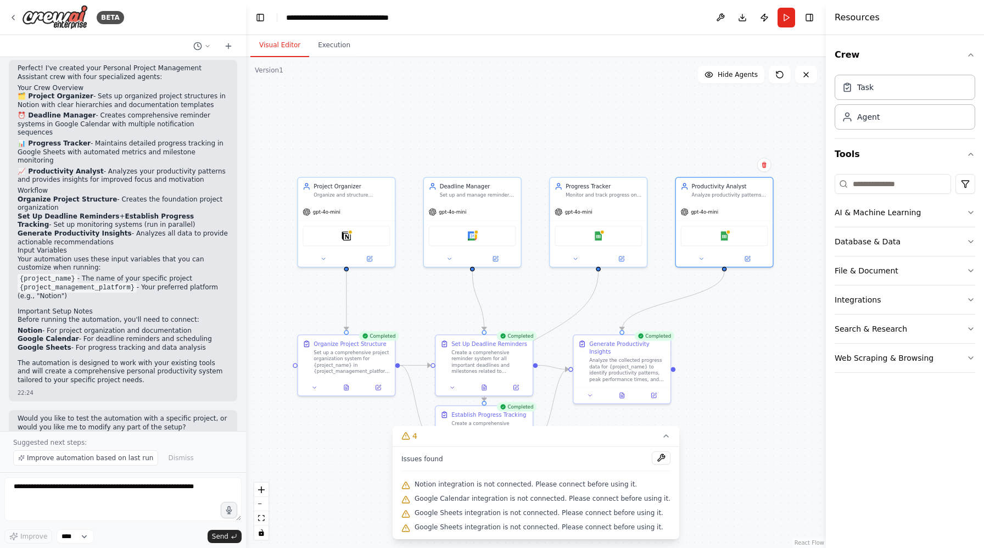
click at [449, 485] on span "Notion integration is not connected. Please connect before using it." at bounding box center [526, 484] width 222 height 9
click at [463, 496] on span "Google Calendar integration is not connected. Please connect before using it." at bounding box center [543, 498] width 256 height 9
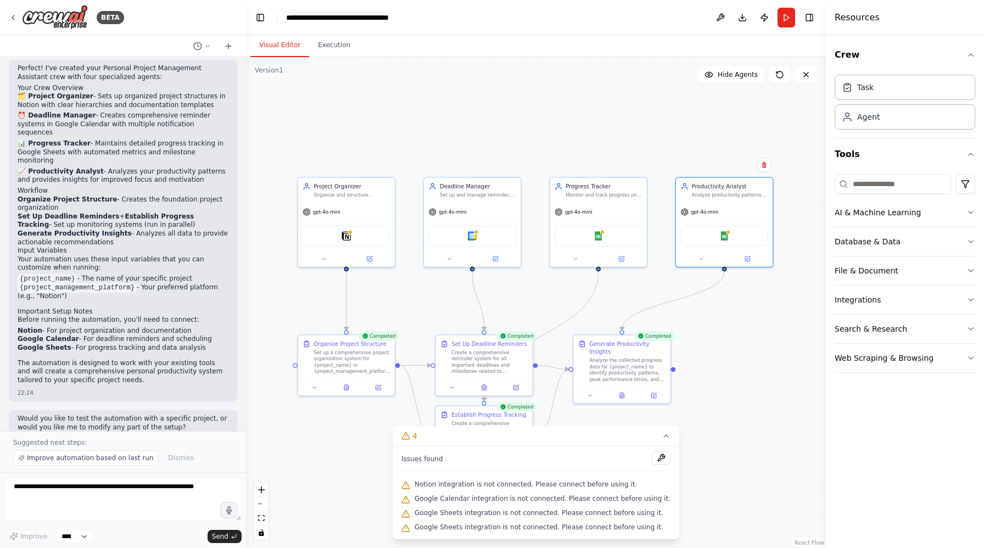
click at [463, 496] on span "Google Calendar integration is not connected. Please connect before using it." at bounding box center [543, 498] width 256 height 9
click at [664, 437] on icon at bounding box center [666, 436] width 4 height 2
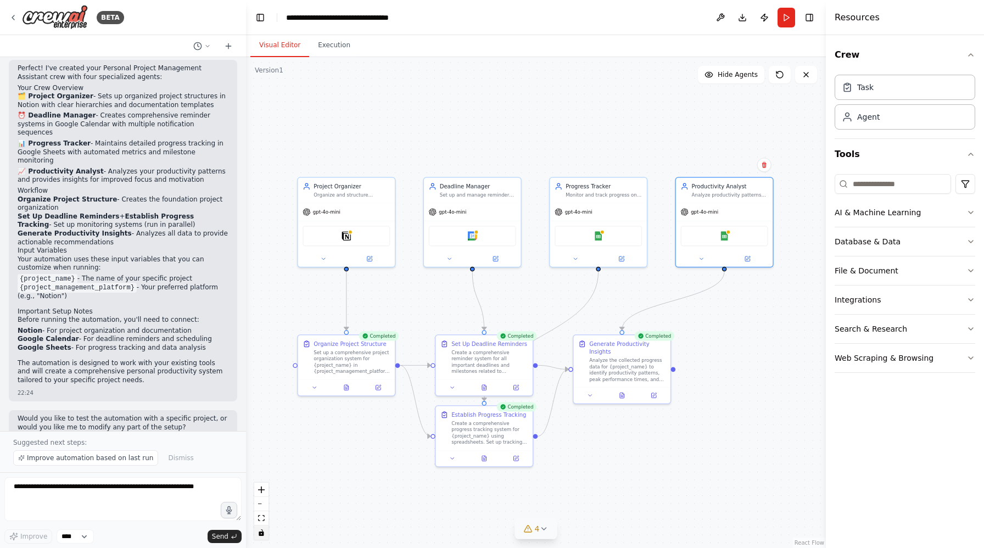
click at [265, 537] on button "toggle interactivity" at bounding box center [261, 533] width 14 height 14
click at [16, 16] on icon at bounding box center [13, 17] width 9 height 9
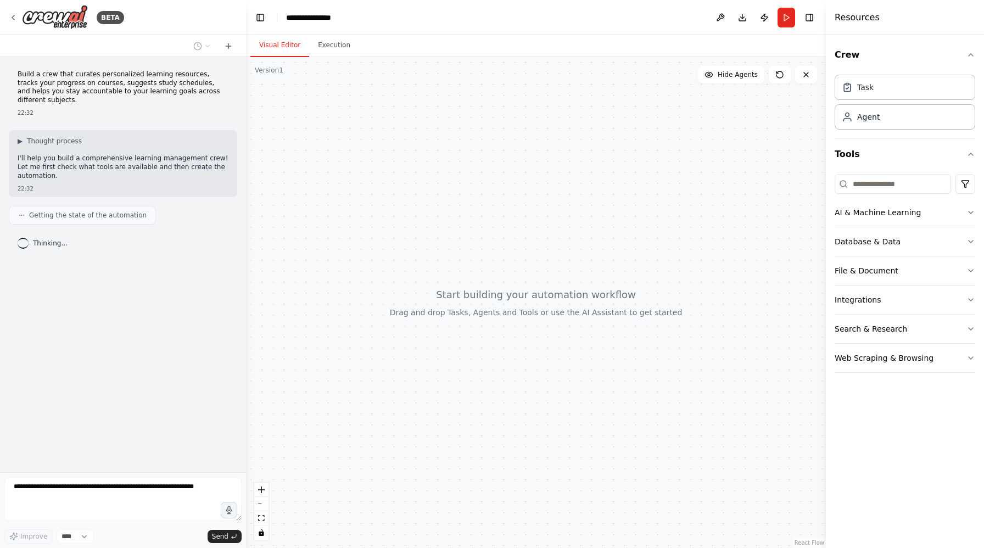
click at [76, 76] on p "Build a crew that curates personalized learning resources, tracks your progress…" at bounding box center [123, 87] width 211 height 34
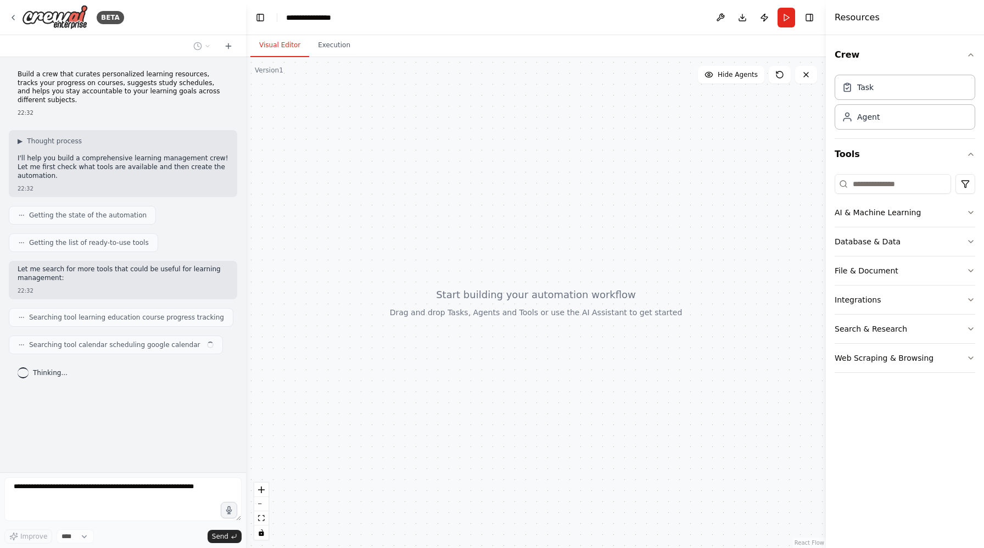
click at [84, 82] on p "Build a crew that curates personalized learning resources, tracks your progress…" at bounding box center [123, 87] width 211 height 34
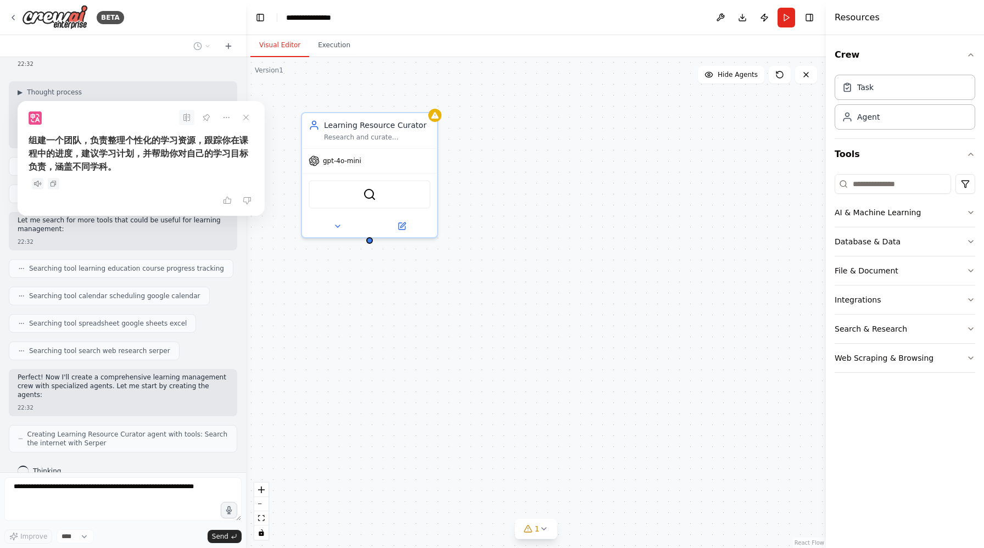
click at [293, 90] on div "Learning Resource Curator Research and curate personalized learning resources f…" at bounding box center [536, 302] width 580 height 491
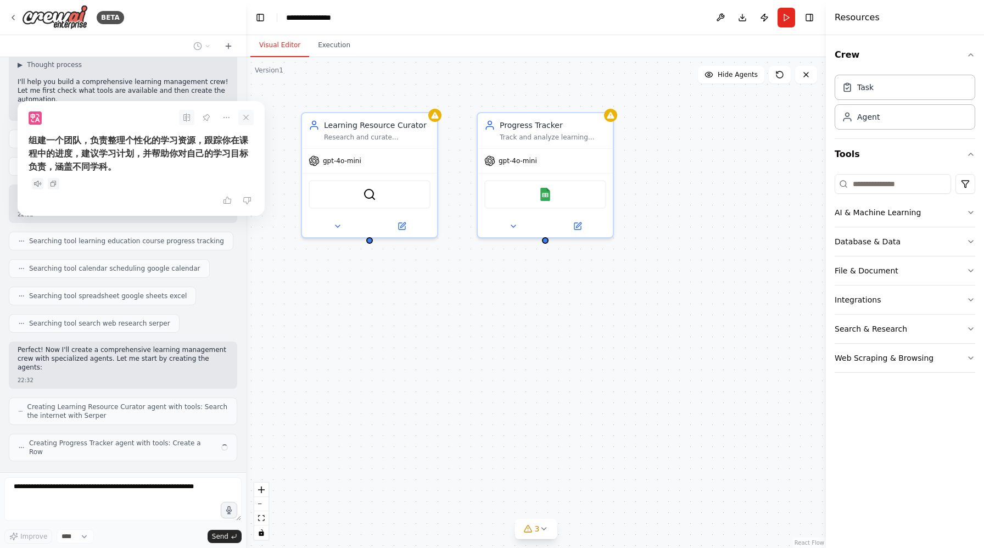
click at [250, 119] on icon at bounding box center [245, 117] width 15 height 15
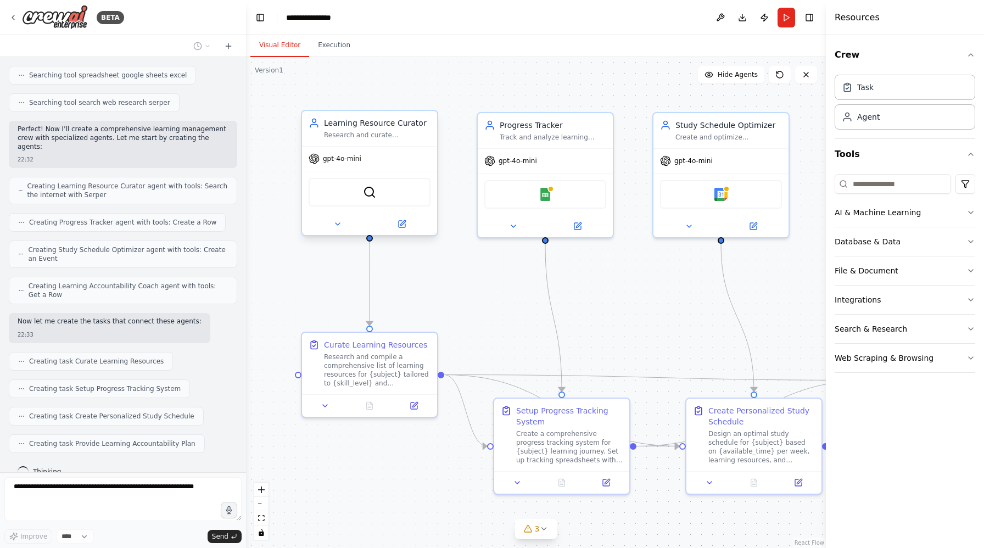
scroll to position [364, 0]
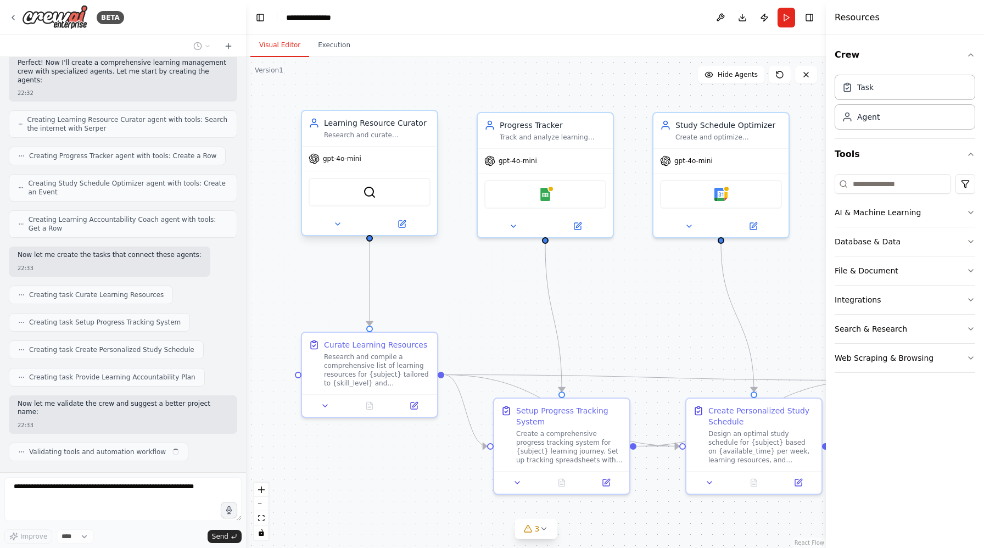
click at [360, 199] on div "SerperDevTool" at bounding box center [370, 192] width 122 height 29
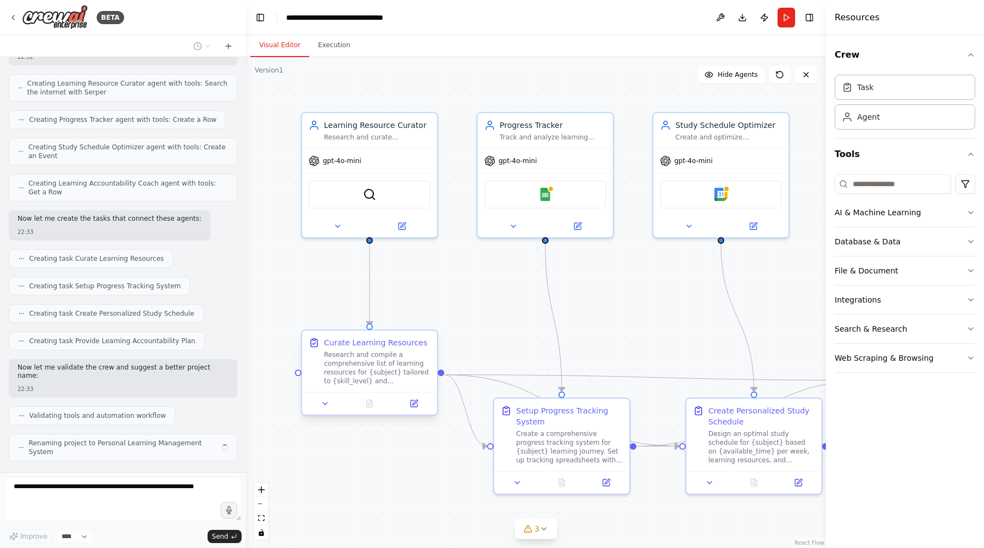
scroll to position [391, 0]
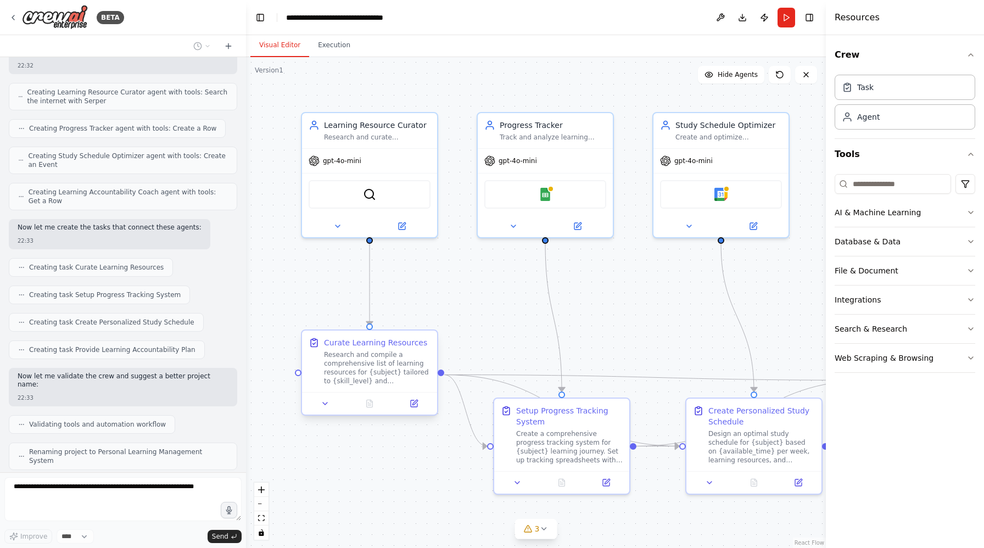
click at [357, 356] on div "Research and compile a comprehensive list of learning resources for {subject} t…" at bounding box center [377, 368] width 107 height 35
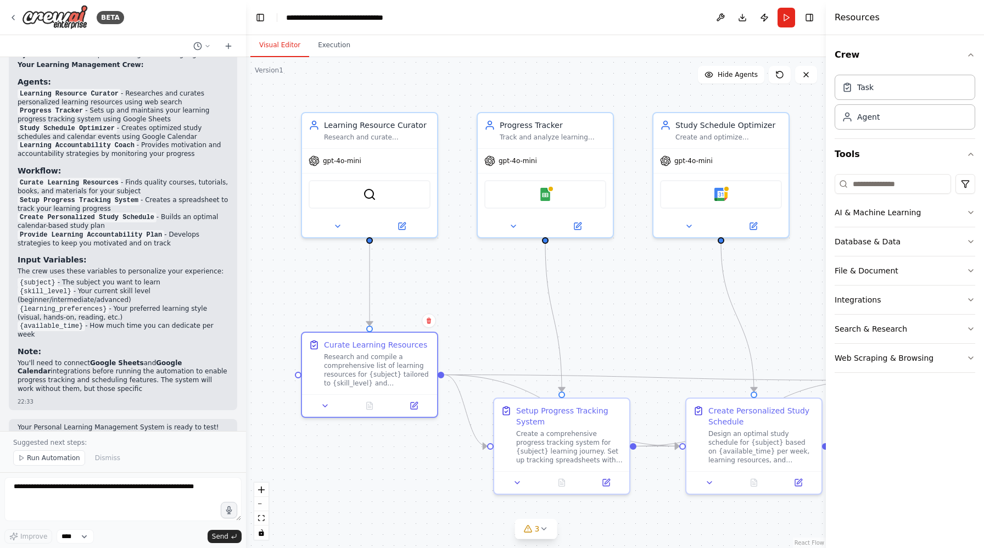
scroll to position [842, 0]
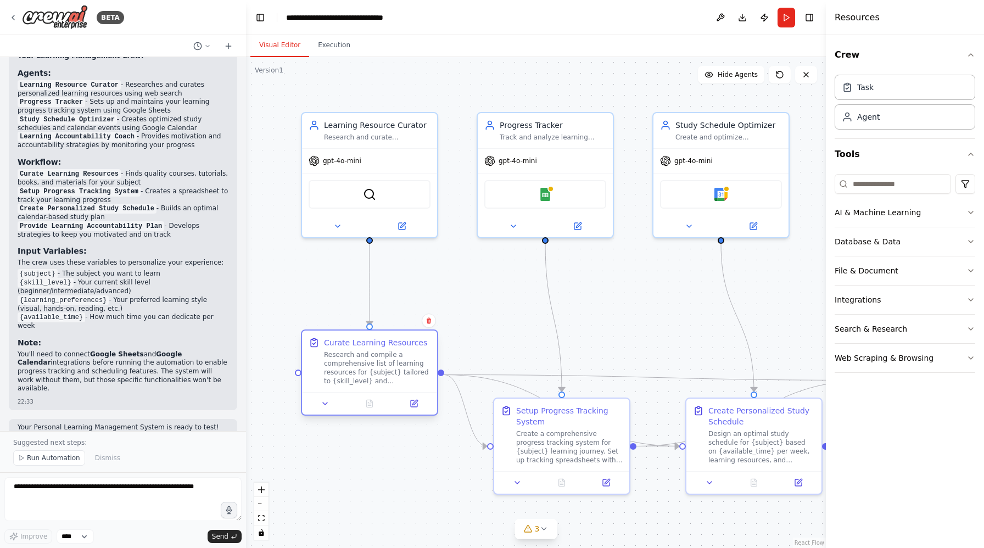
click at [409, 381] on div "Research and compile a comprehensive list of learning resources for {subject} t…" at bounding box center [377, 368] width 107 height 35
click at [418, 405] on icon at bounding box center [414, 403] width 9 height 9
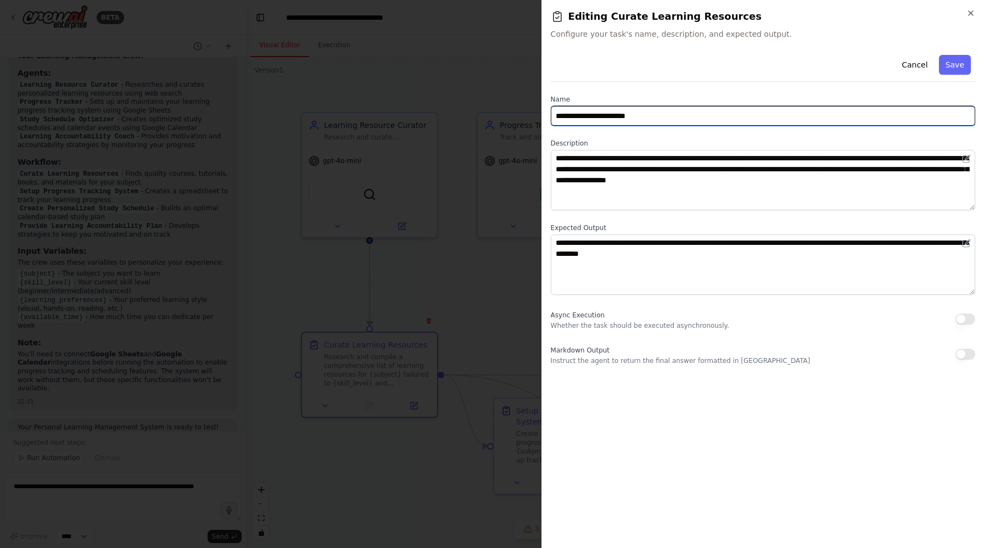
click at [609, 124] on input "**********" at bounding box center [763, 116] width 425 height 20
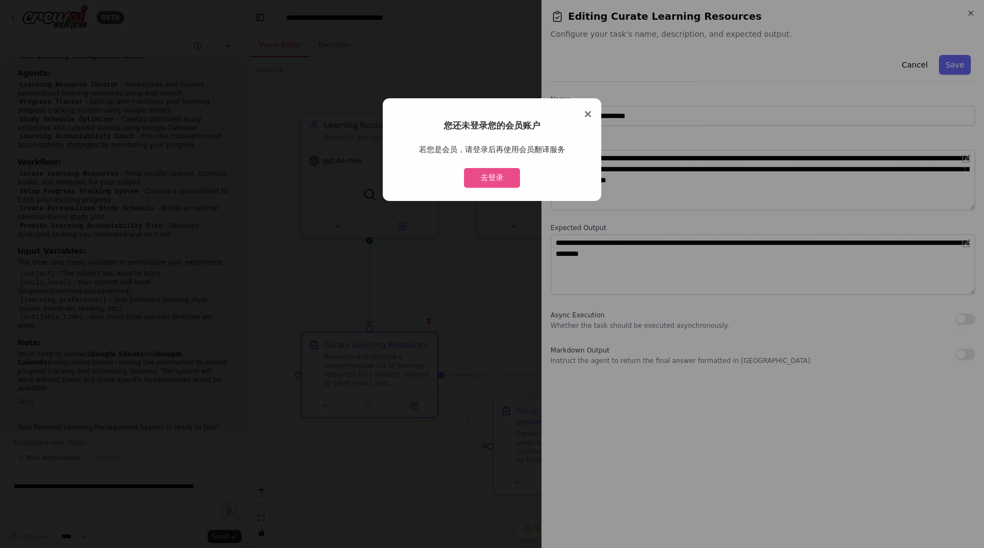
click at [587, 115] on span "×" at bounding box center [587, 113] width 9 height 13
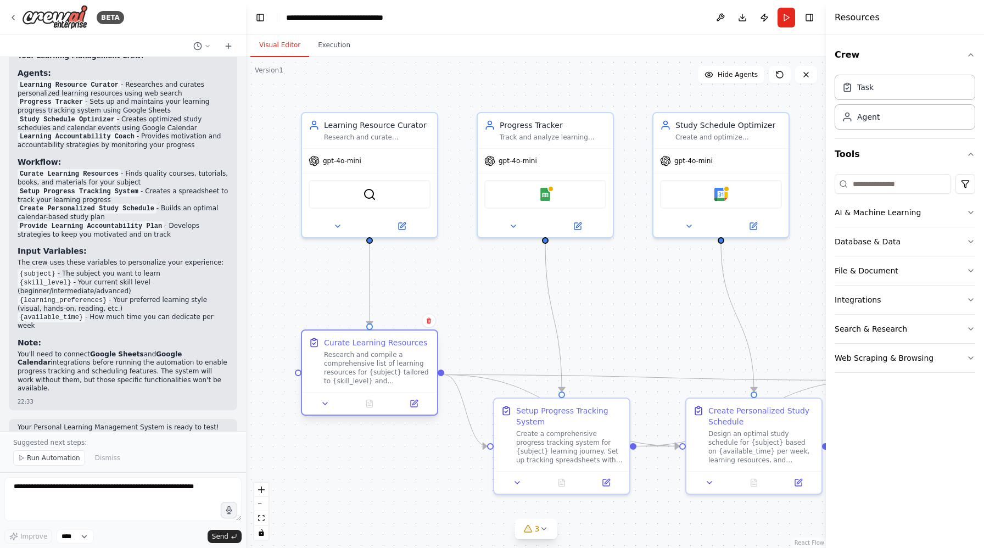
click at [341, 349] on div "Curate Learning Resources Research and compile a comprehensive list of learning…" at bounding box center [377, 361] width 107 height 48
click at [415, 404] on icon at bounding box center [415, 402] width 5 height 5
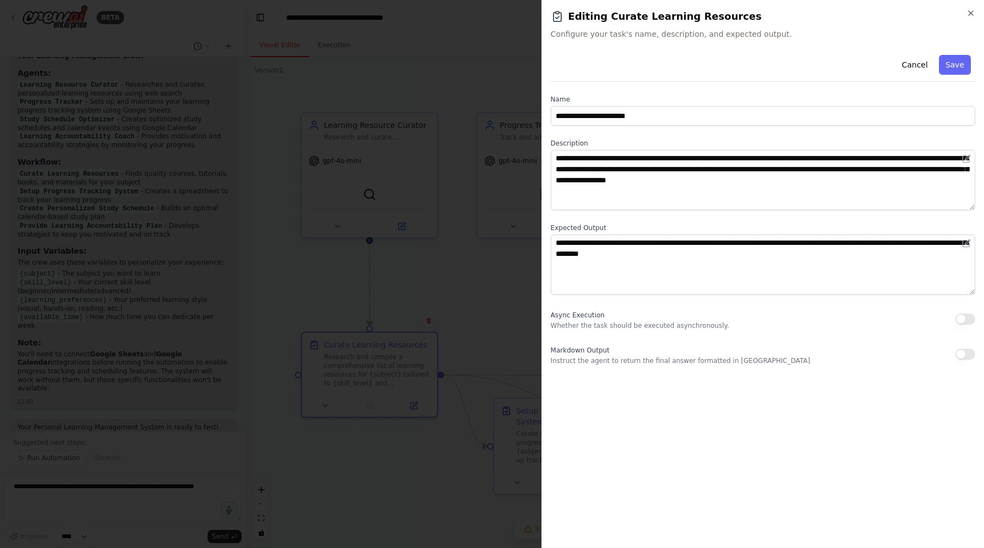
click at [417, 247] on div at bounding box center [492, 274] width 984 height 548
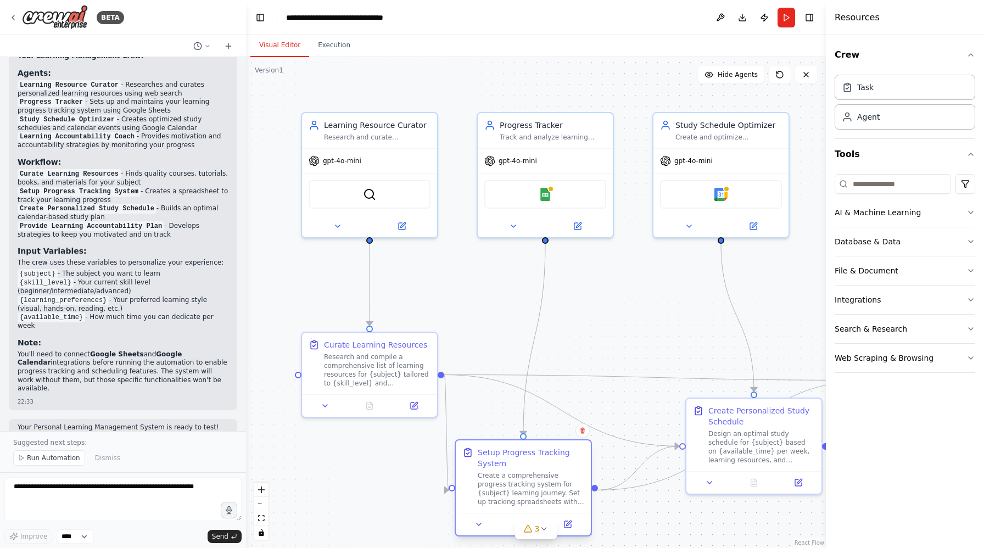
drag, startPoint x: 569, startPoint y: 430, endPoint x: 527, endPoint y: 472, distance: 59.0
click at [527, 472] on div "Create a comprehensive progress tracking system for {subject} learning journey.…" at bounding box center [531, 488] width 107 height 35
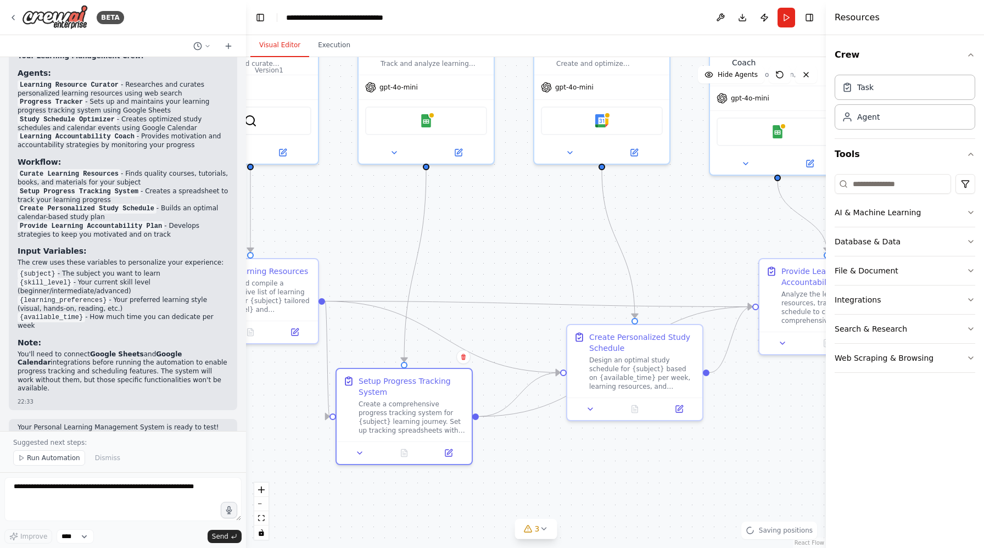
drag, startPoint x: 666, startPoint y: 312, endPoint x: 547, endPoint y: 239, distance: 139.8
click at [547, 239] on div ".deletable-edge-delete-btn { width: 20px; height: 20px; border: 0px solid #ffff…" at bounding box center [536, 302] width 580 height 491
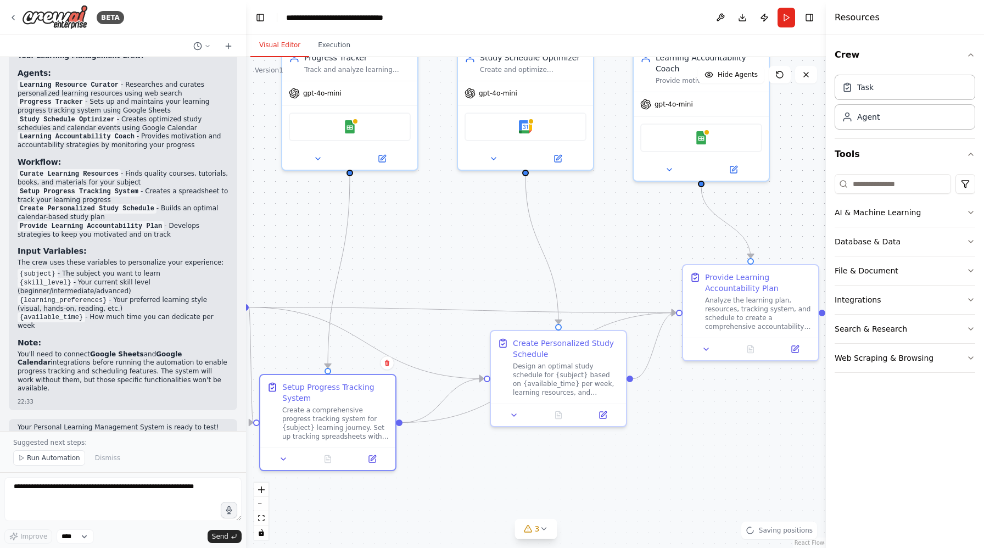
drag, startPoint x: 548, startPoint y: 243, endPoint x: 471, endPoint y: 249, distance: 77.7
click at [471, 249] on div ".deletable-edge-delete-btn { width: 20px; height: 20px; border: 0px solid #ffff…" at bounding box center [536, 302] width 580 height 491
click at [505, 282] on div ".deletable-edge-delete-btn { width: 20px; height: 20px; border: 0px solid #ffff…" at bounding box center [536, 302] width 580 height 491
click at [190, 498] on textarea at bounding box center [122, 499] width 237 height 44
click at [537, 531] on span "3" at bounding box center [537, 529] width 5 height 11
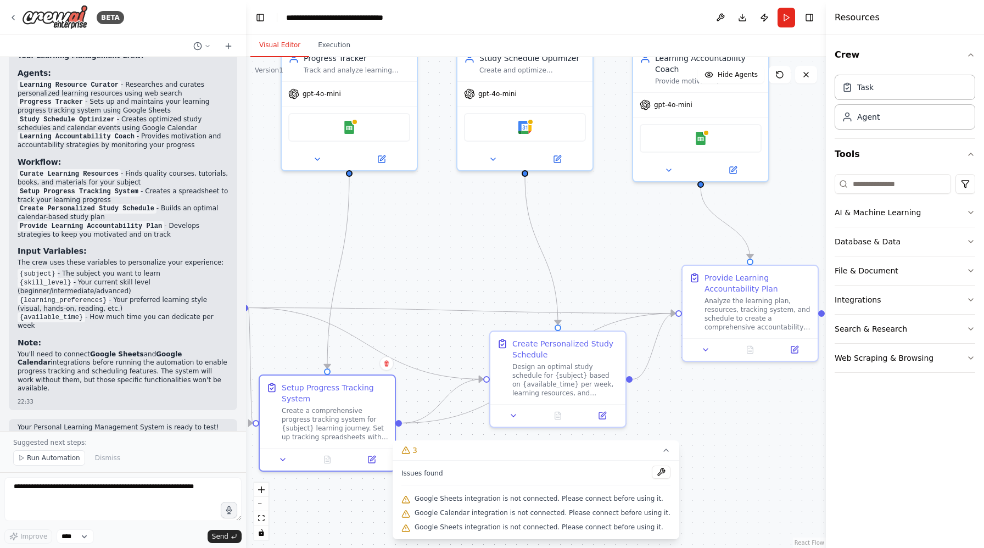
click at [499, 502] on span "Google Sheets integration is not connected. Please connect before using it." at bounding box center [539, 498] width 249 height 9
click at [655, 471] on button at bounding box center [661, 472] width 19 height 13
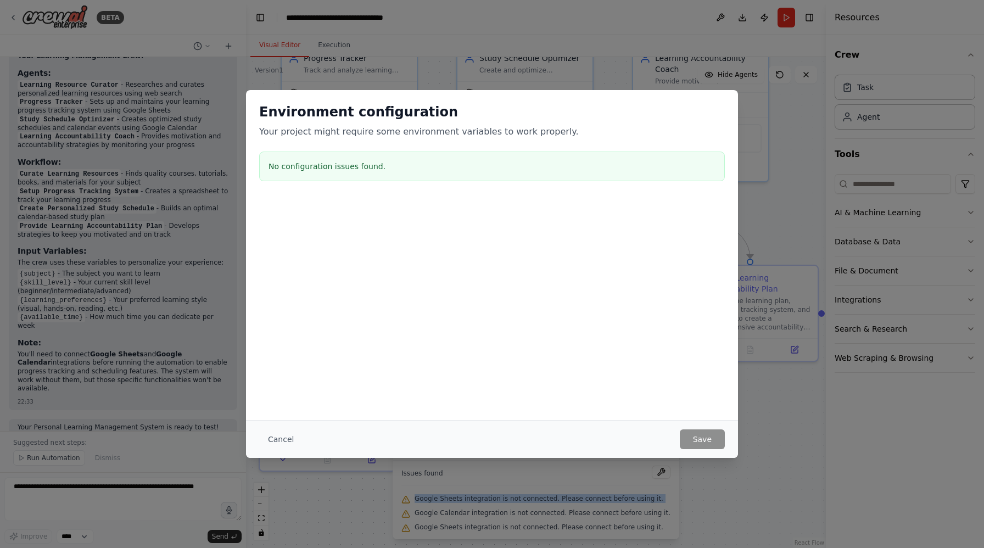
click at [388, 139] on div "Environment configuration Your project might require some environment variables…" at bounding box center [492, 144] width 492 height 109
click at [285, 437] on button "Cancel" at bounding box center [280, 440] width 43 height 20
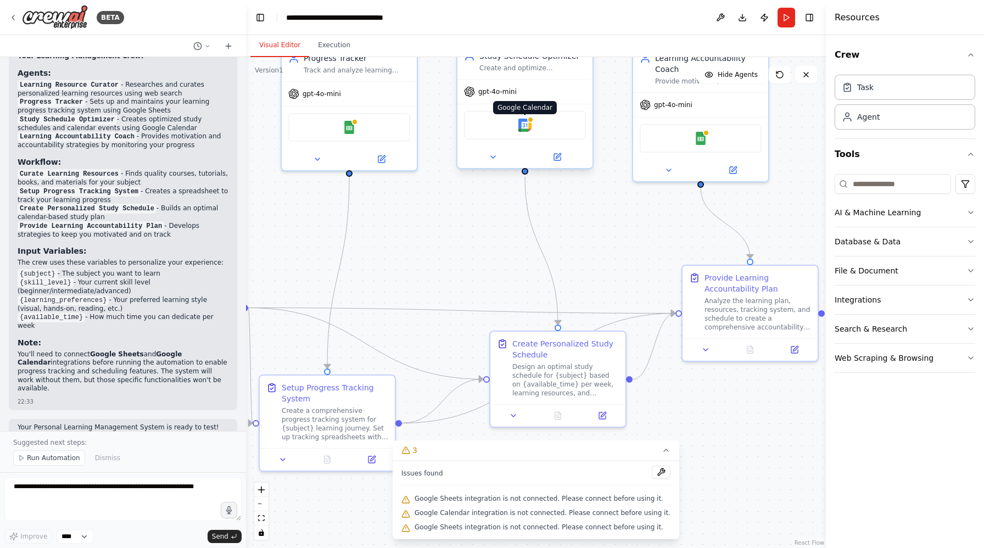
click at [523, 130] on img at bounding box center [525, 125] width 13 height 13
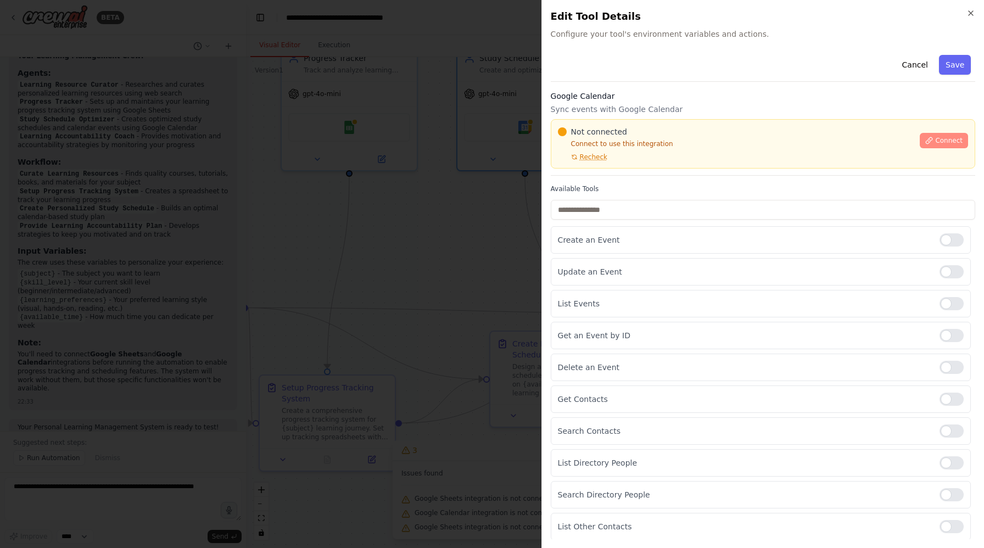
click at [939, 139] on span "Connect" at bounding box center [949, 140] width 27 height 9
click at [622, 186] on label "Available Tools" at bounding box center [763, 189] width 425 height 9
click at [607, 178] on div "Cancel Save Google Calendar Sync events with Google Calendar Not connected Conn…" at bounding box center [763, 328] width 425 height 554
click at [598, 187] on label "Available Tools" at bounding box center [763, 189] width 425 height 9
click at [596, 185] on label "Available Tools" at bounding box center [763, 189] width 425 height 9
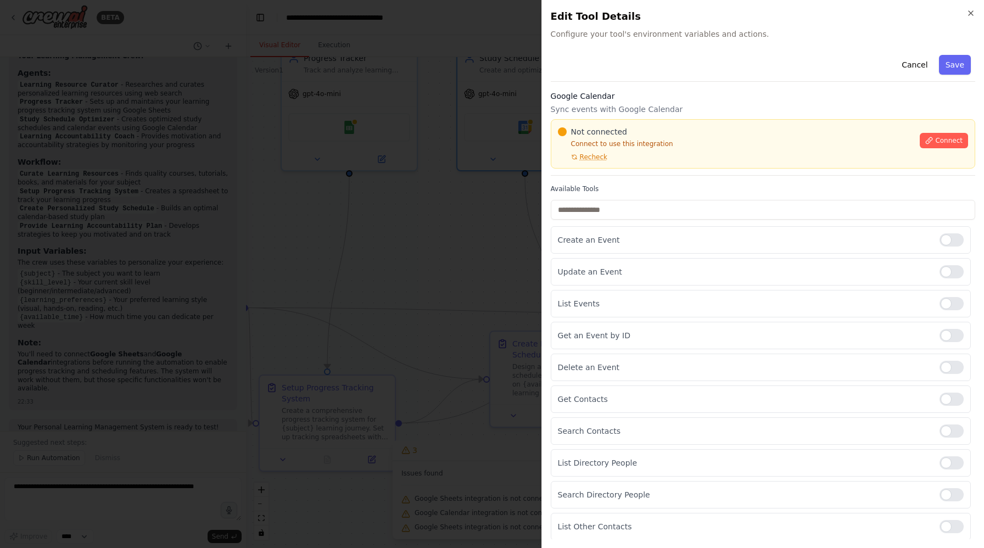
click at [402, 236] on div at bounding box center [492, 274] width 984 height 548
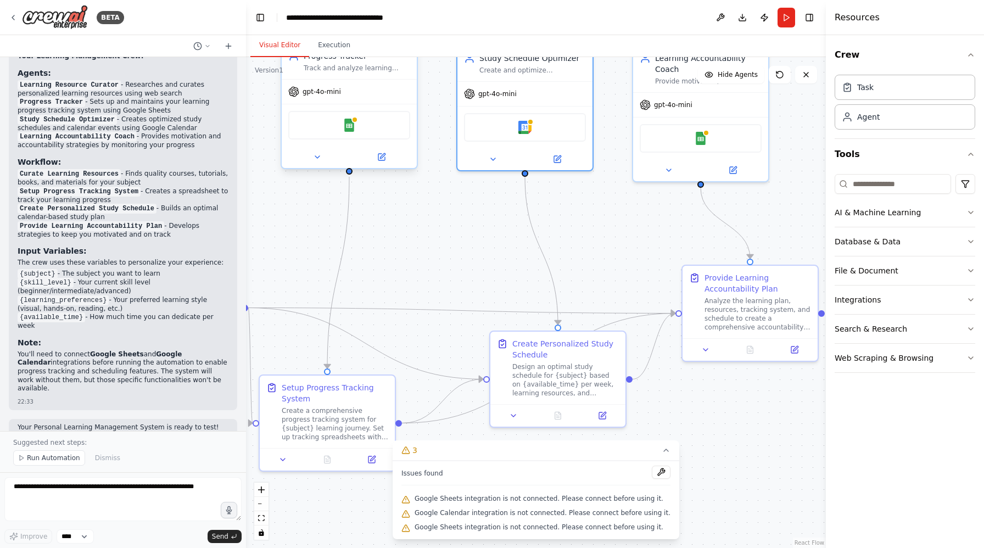
click at [359, 127] on div "Google Sheets" at bounding box center [349, 125] width 122 height 29
click at [353, 125] on img at bounding box center [349, 125] width 13 height 13
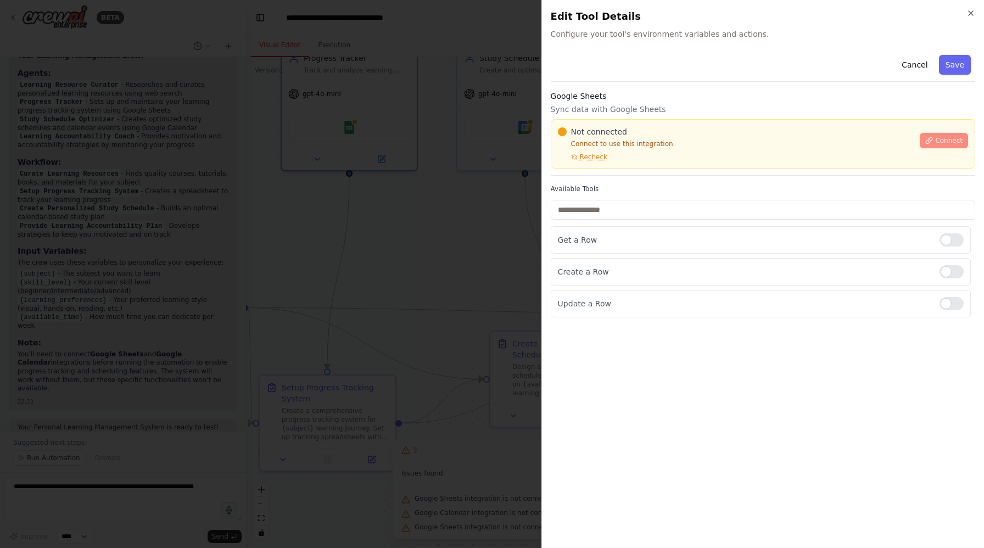
click at [949, 141] on span "Connect" at bounding box center [949, 140] width 27 height 9
click at [948, 144] on span "Connect" at bounding box center [949, 140] width 27 height 9
click at [685, 165] on div "Not connected Connect to use this integration Recheck Connect" at bounding box center [763, 143] width 425 height 49
click at [687, 161] on div "Not connected Connect to use this integration Recheck" at bounding box center [736, 143] width 356 height 35
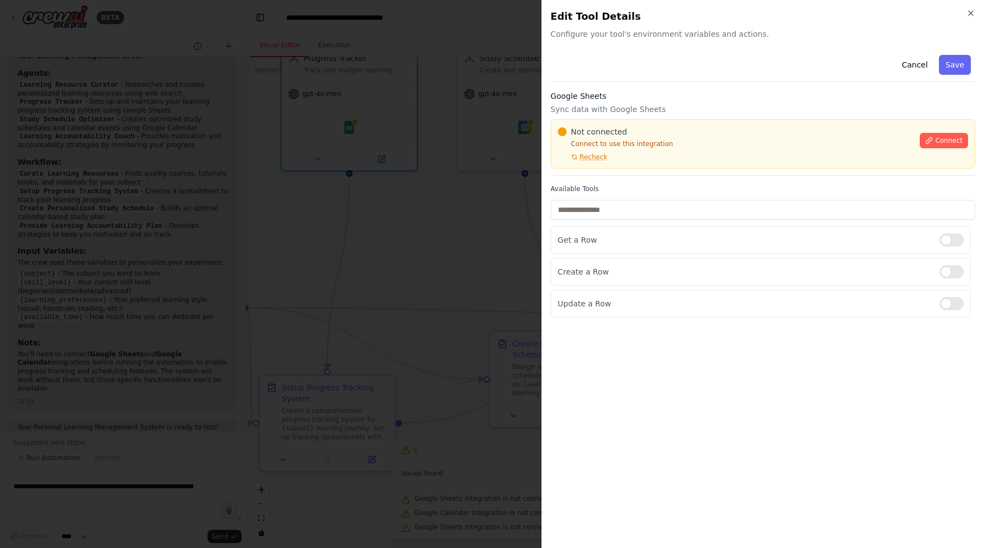
click at [687, 161] on div "Not connected Connect to use this integration Recheck" at bounding box center [736, 143] width 356 height 35
click at [688, 168] on div "Not connected Connect to use this integration Recheck Connect" at bounding box center [763, 143] width 425 height 49
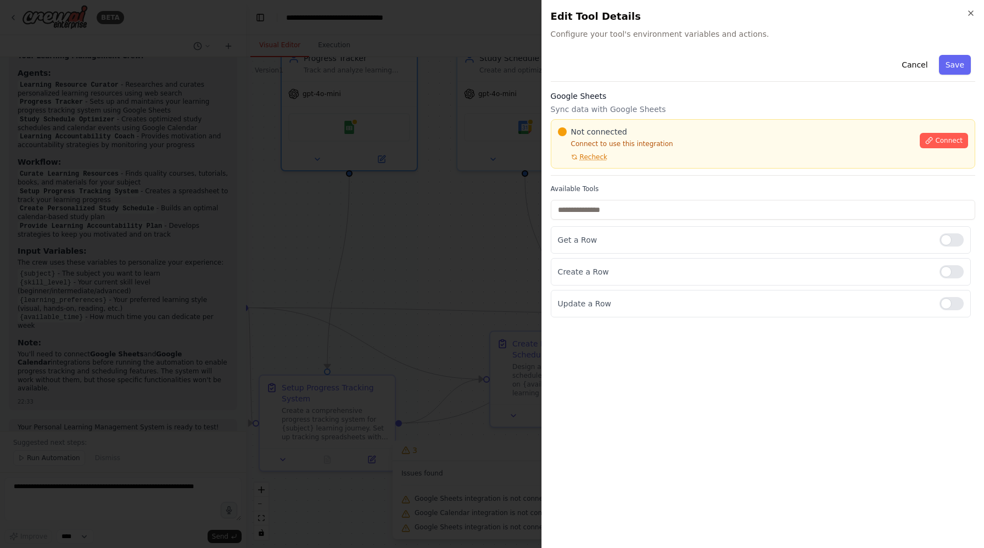
click at [688, 168] on div "Not connected Connect to use this integration Recheck Connect" at bounding box center [763, 143] width 425 height 49
click at [617, 184] on div "Cancel Save Google Sheets Sync data with Google Sheets Not connected Connect to…" at bounding box center [763, 184] width 425 height 267
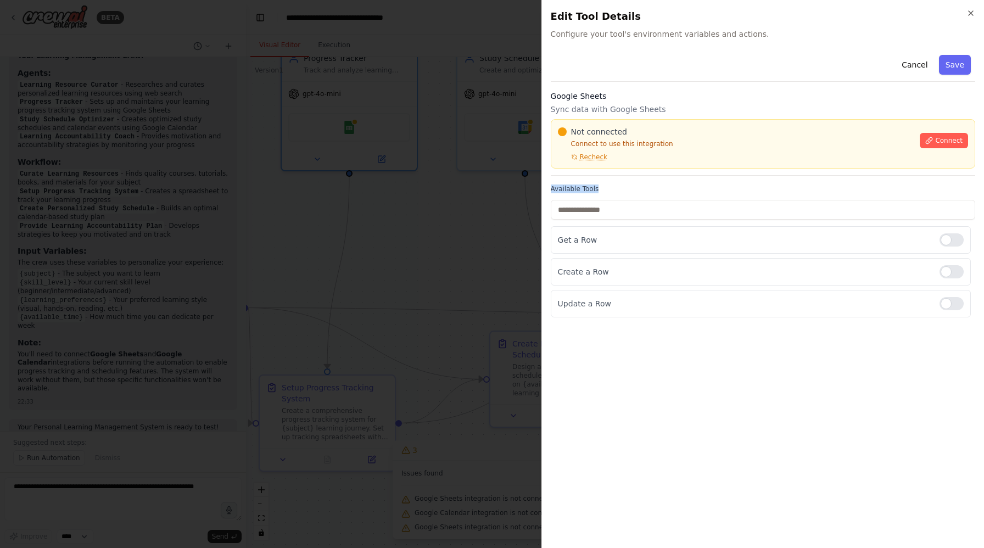
click at [617, 184] on div "Cancel Save Google Sheets Sync data with Google Sheets Not connected Connect to…" at bounding box center [763, 184] width 425 height 267
click at [689, 162] on div "Not connected Connect to use this integration Recheck Connect" at bounding box center [763, 143] width 425 height 49
